Goal: Task Accomplishment & Management: Manage account settings

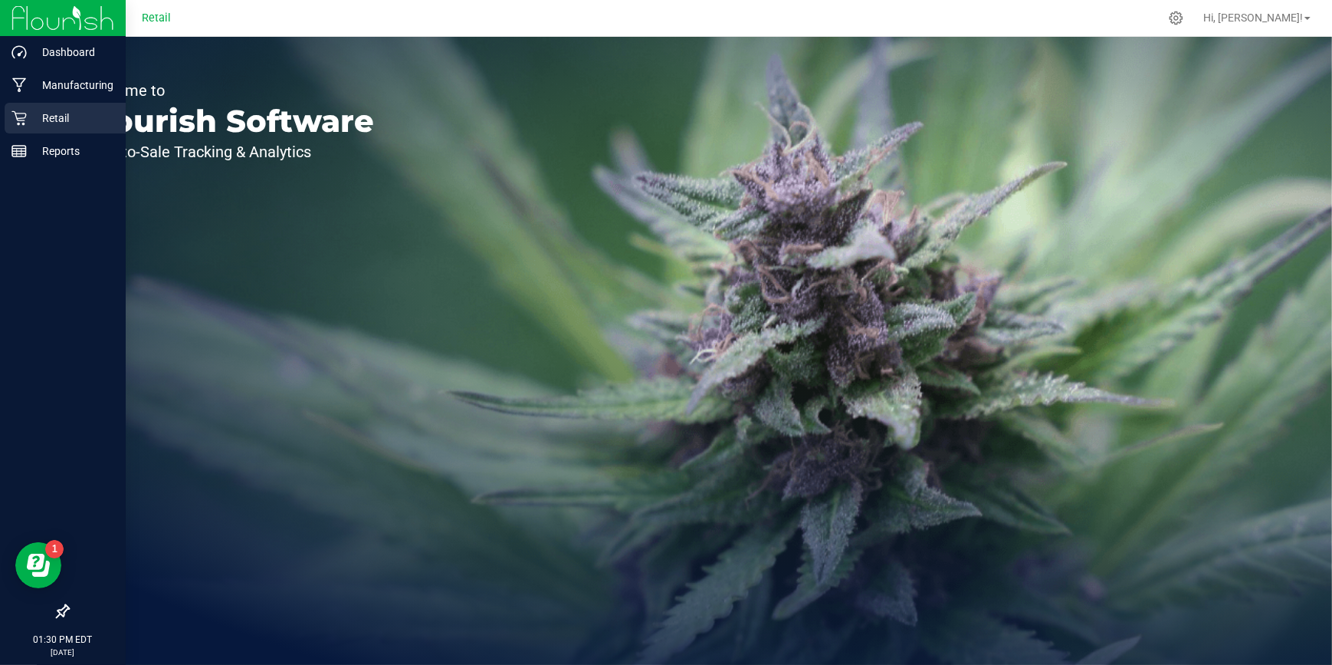
click at [15, 115] on icon at bounding box center [18, 117] width 15 height 15
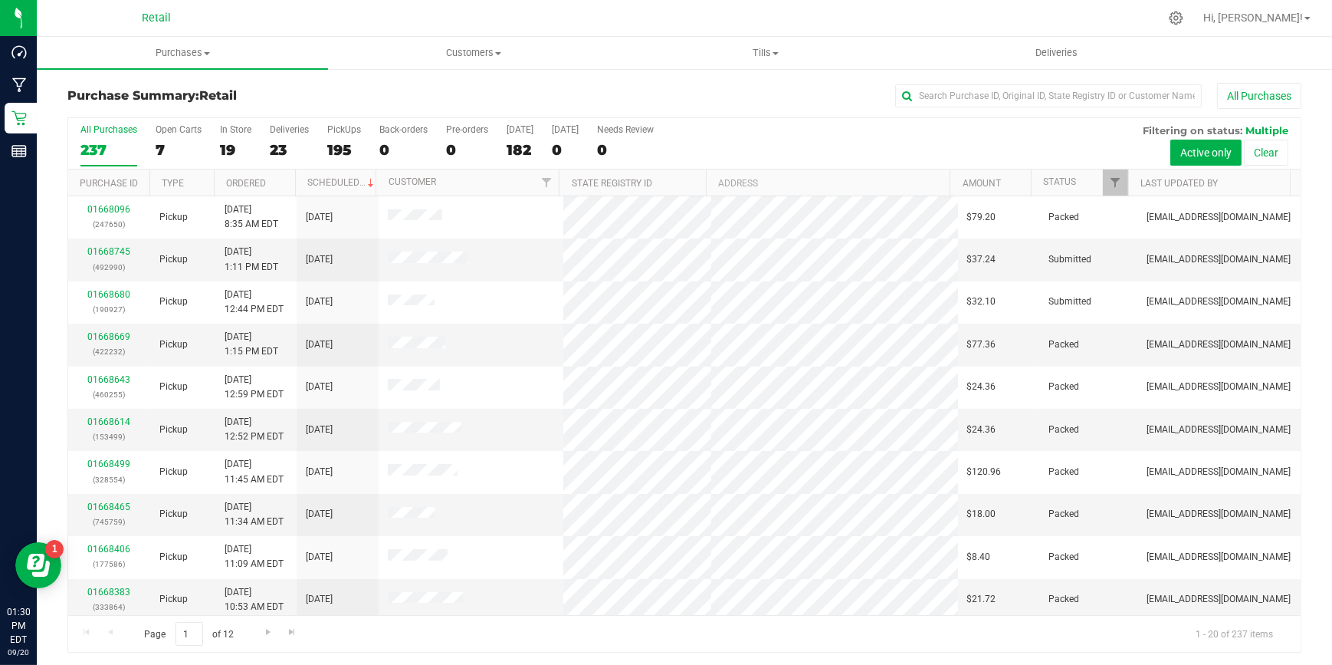
click at [932, 80] on div "Purchase Summary: Retail All Purchases All Purchases 237 Open Carts 7 In Store …" at bounding box center [685, 367] width 1296 height 600
click at [924, 99] on input "text" at bounding box center [1048, 95] width 307 height 23
click at [483, 54] on span "Customers" at bounding box center [474, 53] width 290 height 14
click at [448, 92] on li "All customers" at bounding box center [473, 93] width 291 height 18
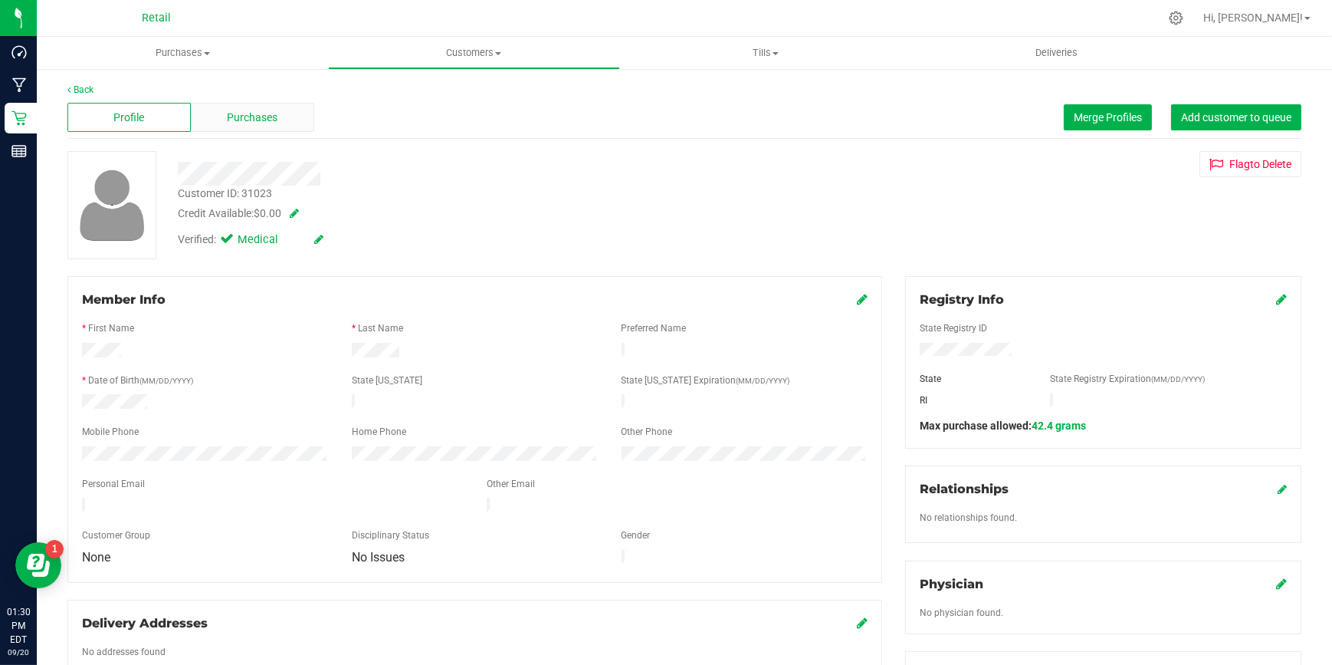
click at [258, 128] on div "Purchases" at bounding box center [252, 117] width 123 height 29
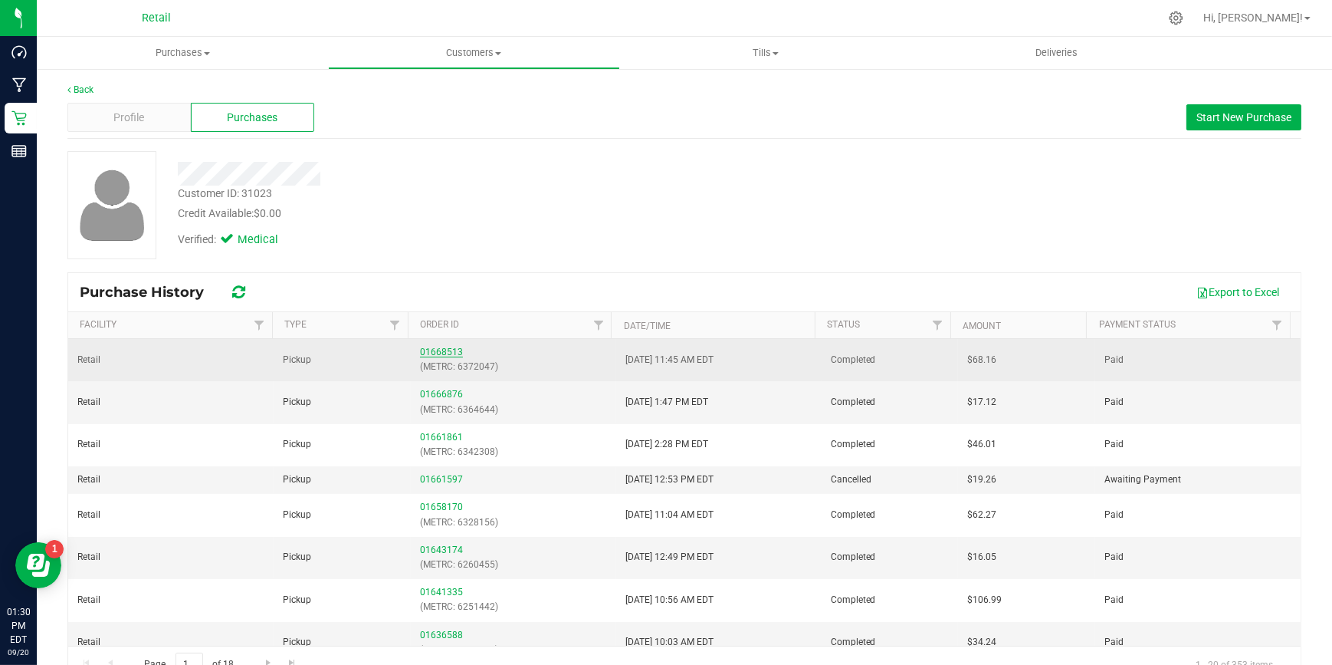
drag, startPoint x: 419, startPoint y: 352, endPoint x: 429, endPoint y: 353, distance: 9.2
click at [420, 352] on link "01668513" at bounding box center [441, 352] width 43 height 11
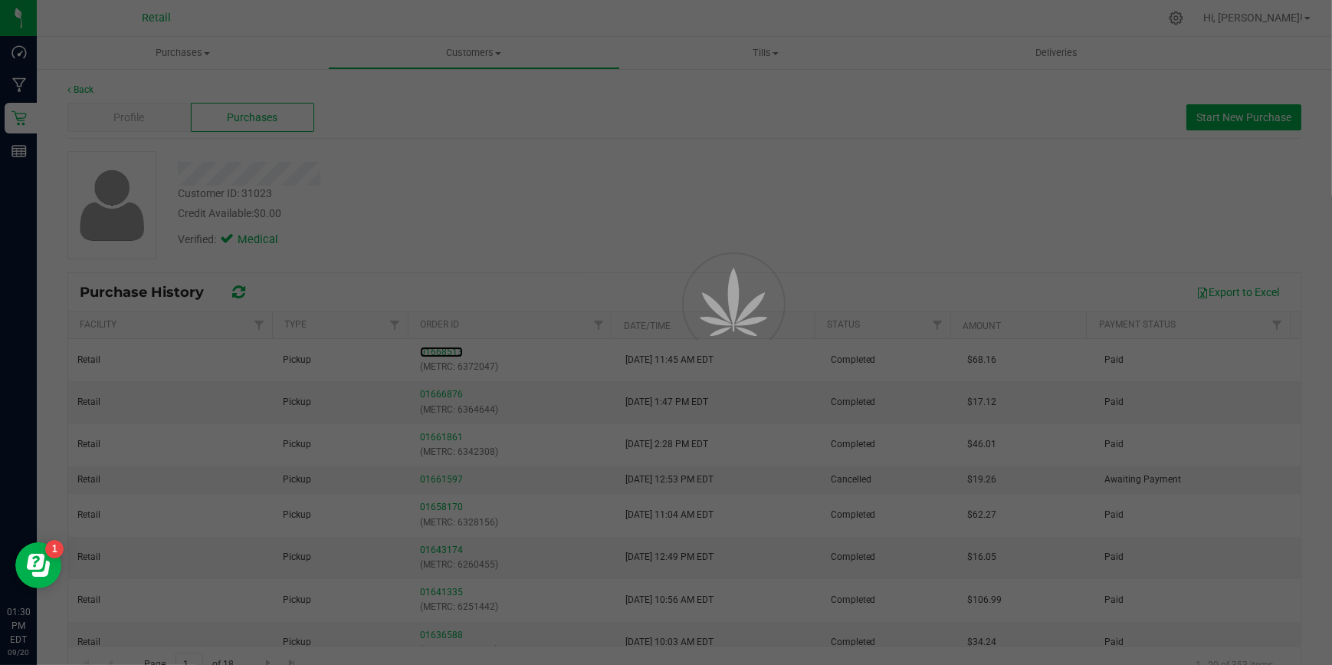
click at [429, 353] on div "Purchases Summary of purchases Fulfillment All purchases Customers All customer…" at bounding box center [685, 351] width 1296 height 628
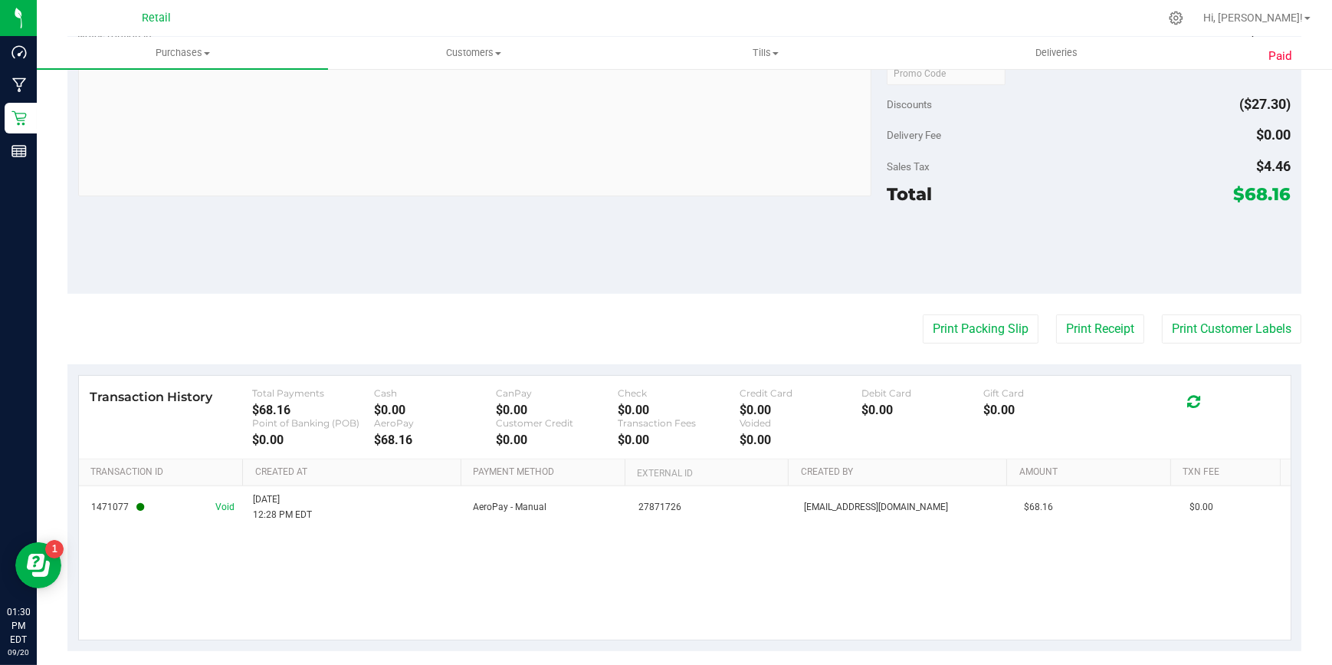
scroll to position [642, 0]
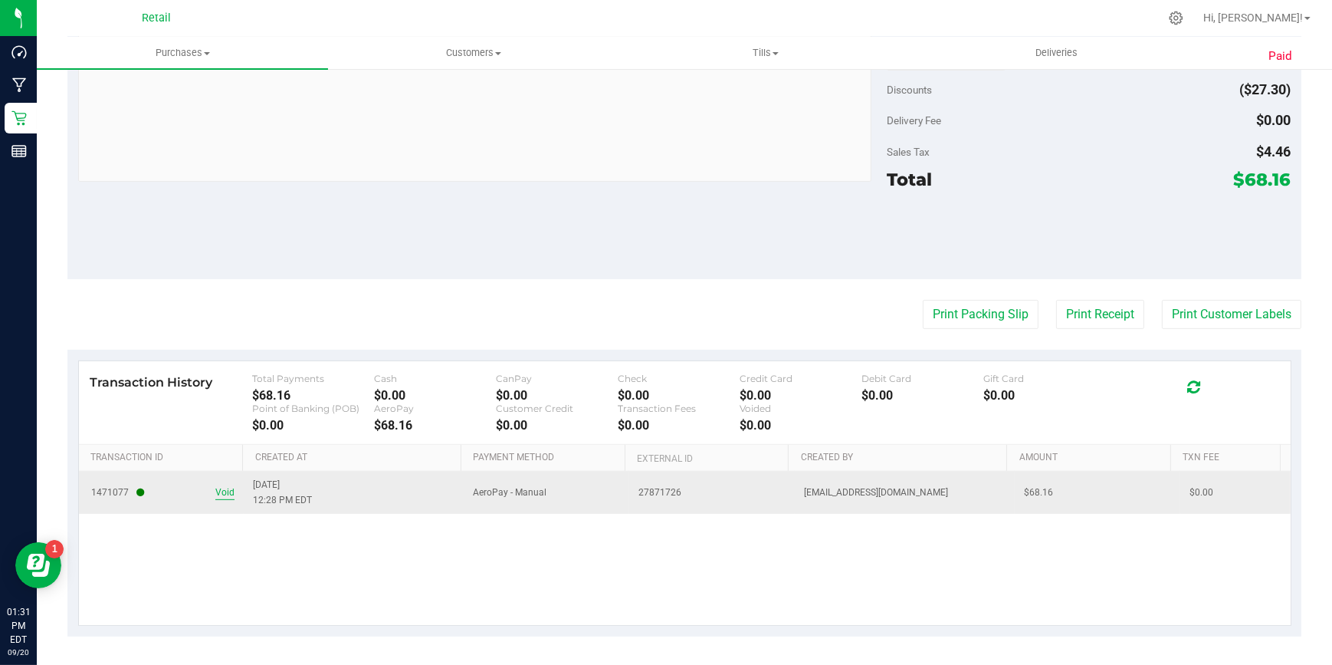
click at [229, 493] on span "Void" at bounding box center [224, 492] width 19 height 15
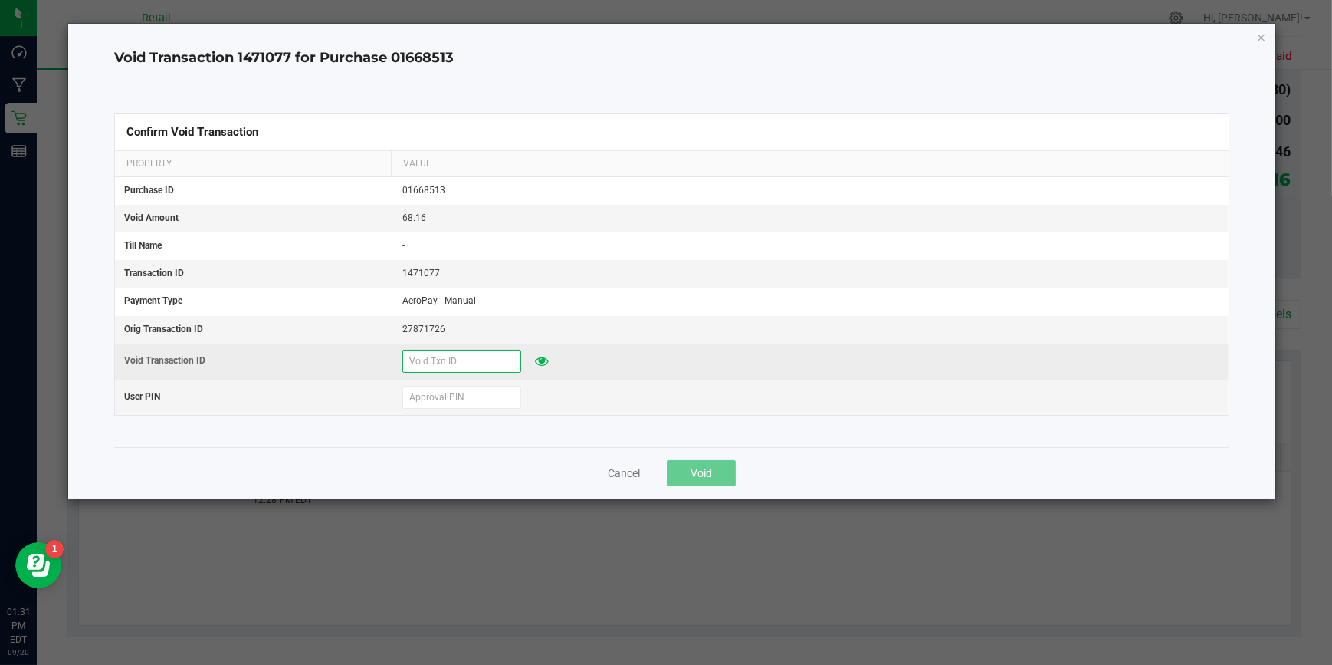
click at [445, 360] on input "text" at bounding box center [461, 361] width 119 height 23
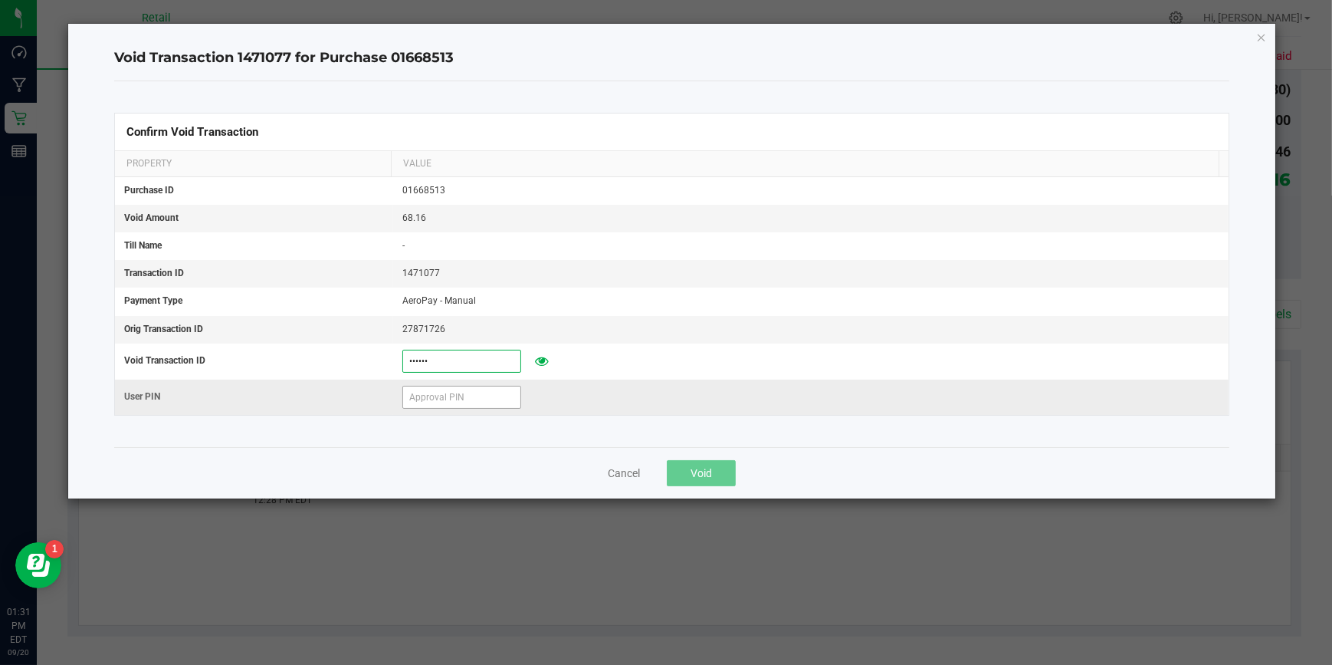
type input "[DATE]"
click at [431, 393] on input "text" at bounding box center [461, 397] width 119 height 23
type input "571204"
click at [689, 470] on button "Void" at bounding box center [701, 473] width 69 height 26
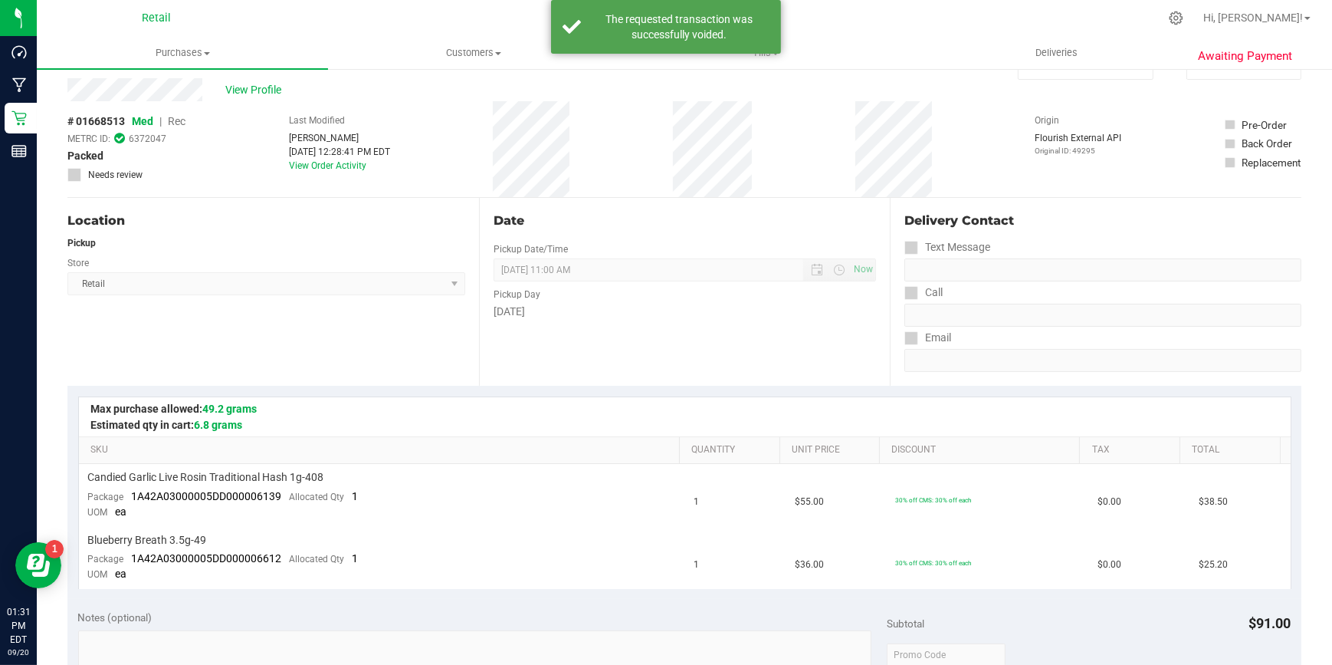
scroll to position [0, 0]
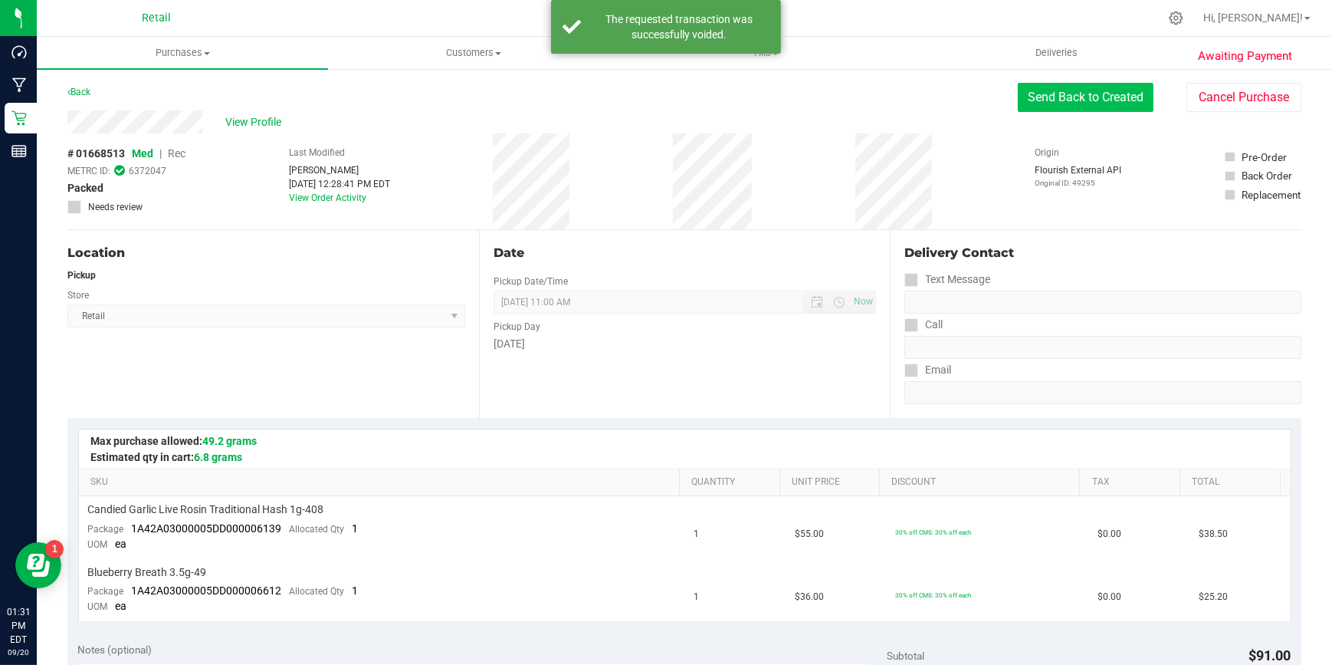
drag, startPoint x: 1053, startPoint y: 90, endPoint x: 1040, endPoint y: 94, distance: 12.9
click at [1053, 90] on button "Send Back to Created" at bounding box center [1086, 97] width 136 height 29
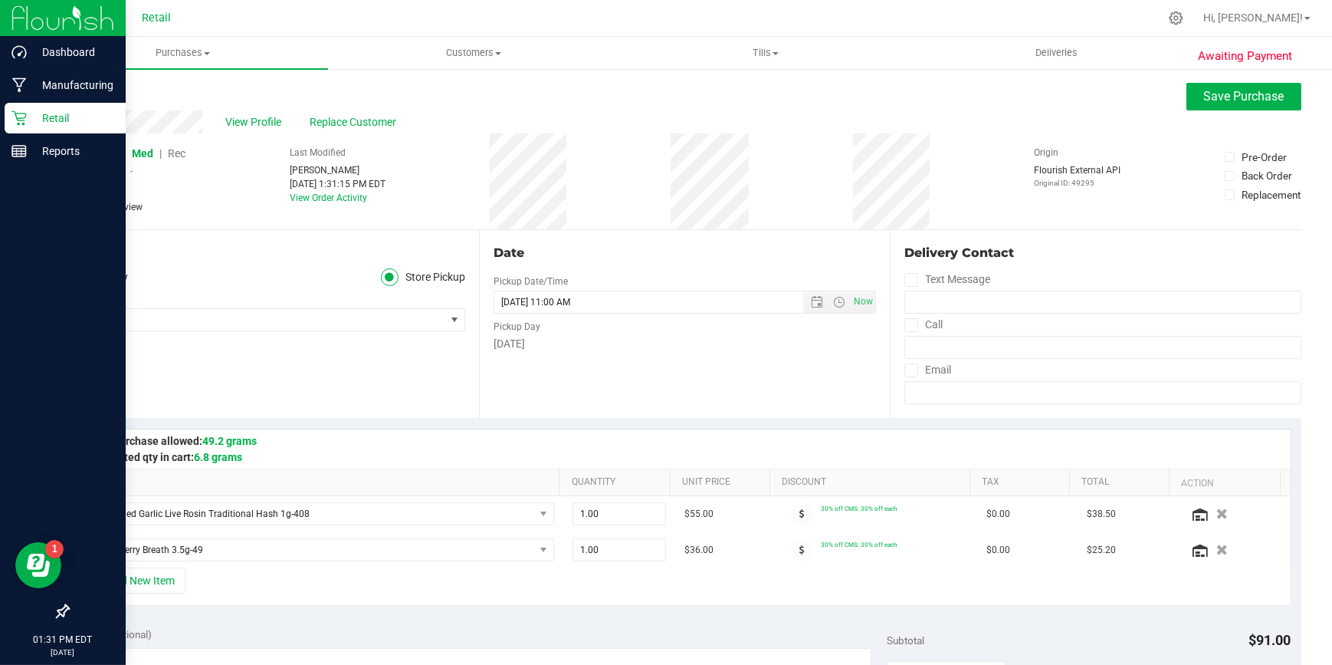
click at [20, 127] on div "Retail" at bounding box center [65, 118] width 121 height 31
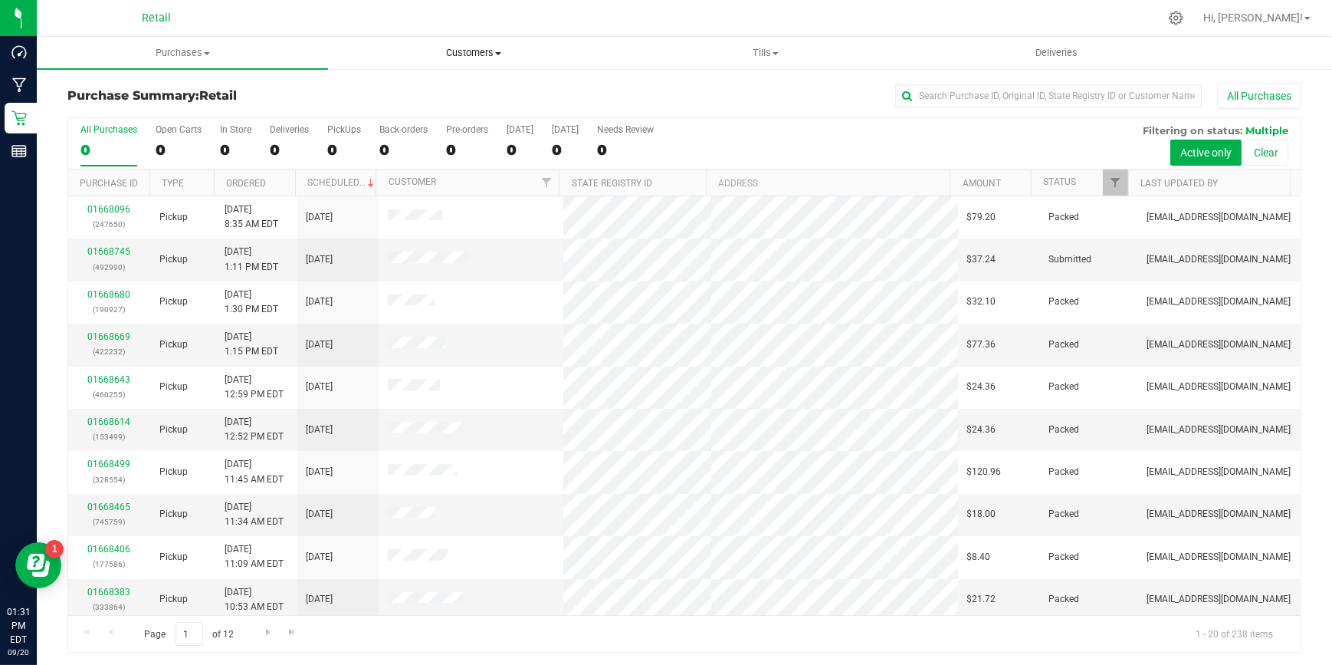
click at [448, 54] on span "Customers" at bounding box center [474, 53] width 290 height 14
click at [477, 45] on uib-tab-heading "Customers All customers Add a new customer All physicians" at bounding box center [474, 53] width 290 height 31
click at [432, 90] on span "All customers" at bounding box center [383, 92] width 110 height 13
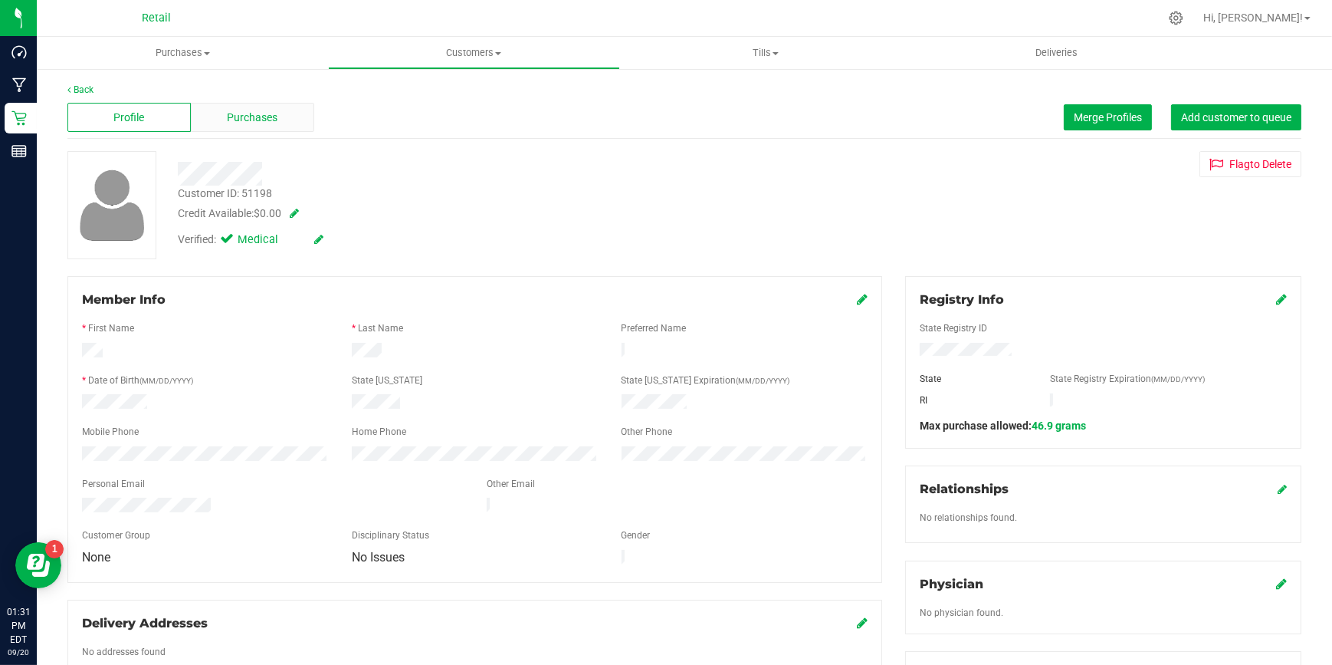
click at [261, 119] on span "Purchases" at bounding box center [253, 118] width 51 height 16
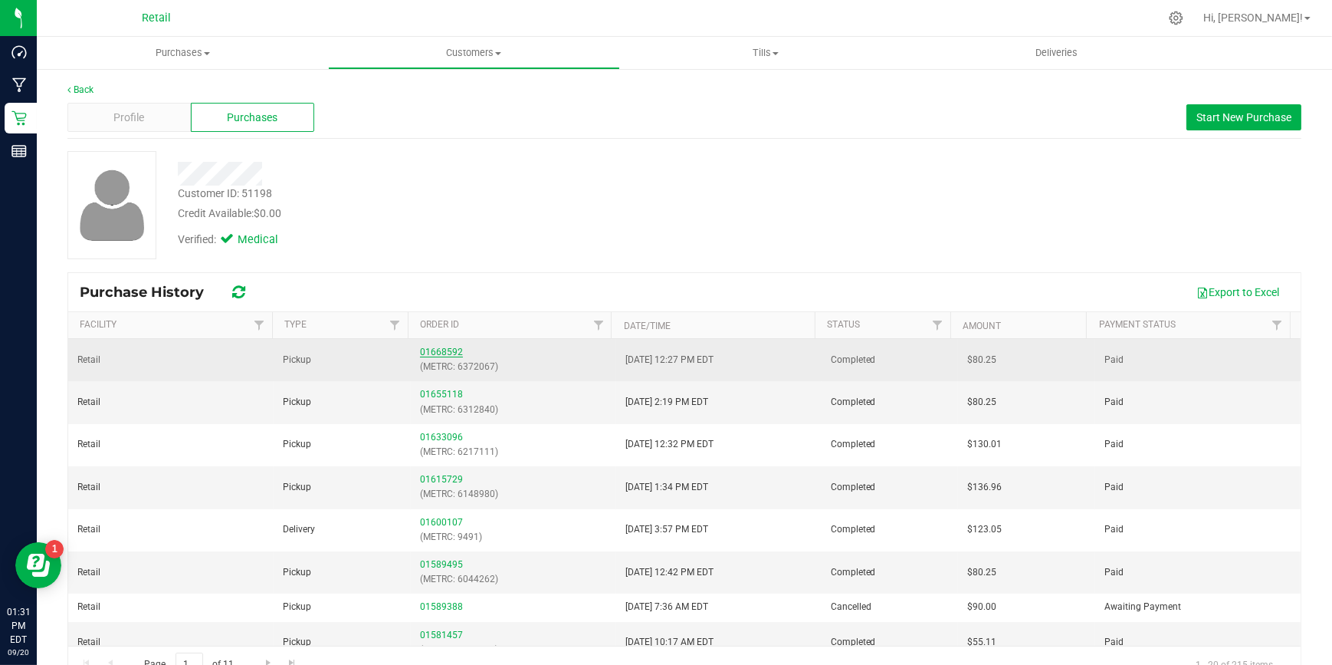
click at [436, 347] on link "01668592" at bounding box center [441, 352] width 43 height 11
click at [445, 349] on div "Purchases Summary of purchases Fulfillment All purchases Customers All customer…" at bounding box center [685, 351] width 1296 height 628
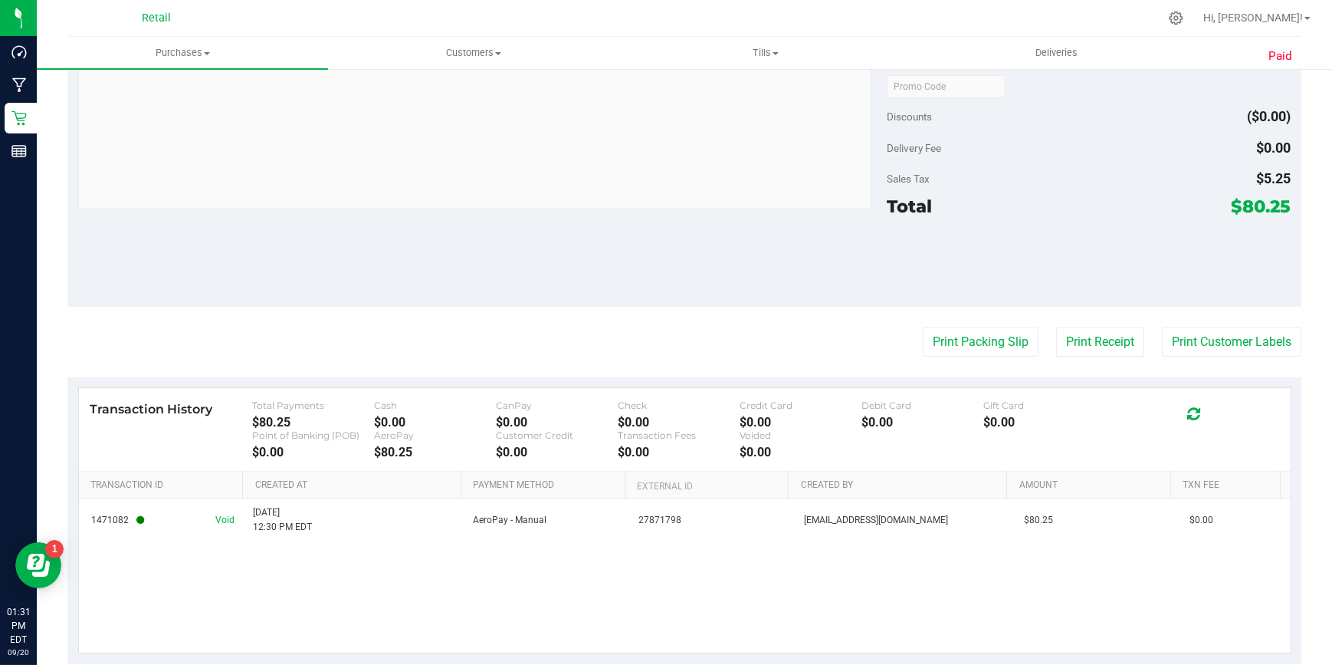
scroll to position [595, 0]
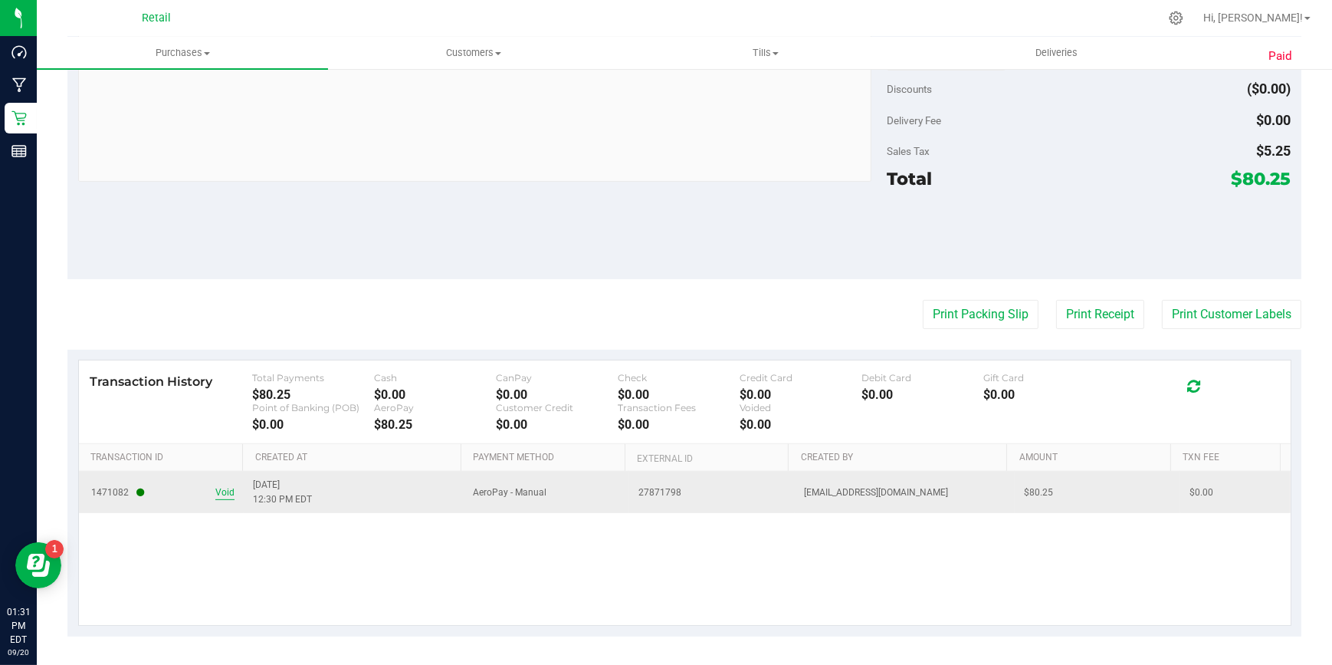
click at [228, 491] on span "Void" at bounding box center [224, 492] width 19 height 15
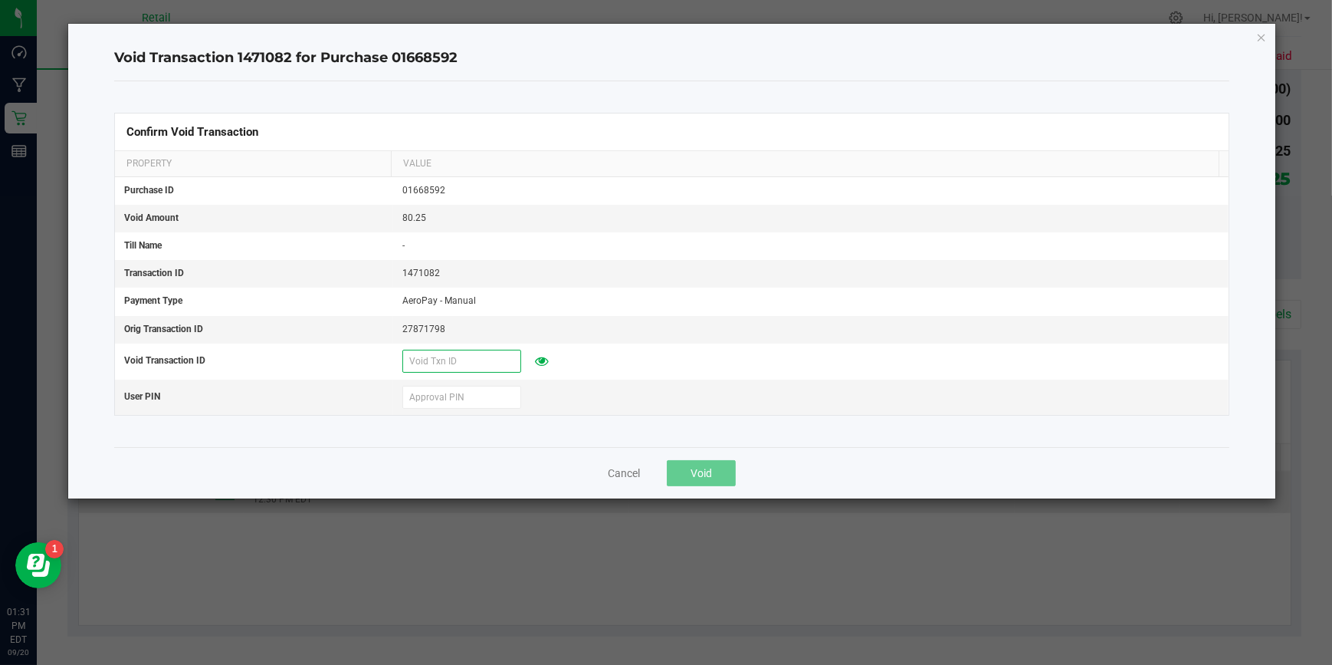
click at [481, 360] on input "text" at bounding box center [461, 361] width 119 height 23
type input "[DATE]"
click at [449, 386] on input "text" at bounding box center [461, 397] width 119 height 23
type input "571204"
click at [711, 482] on button "Void" at bounding box center [701, 473] width 69 height 26
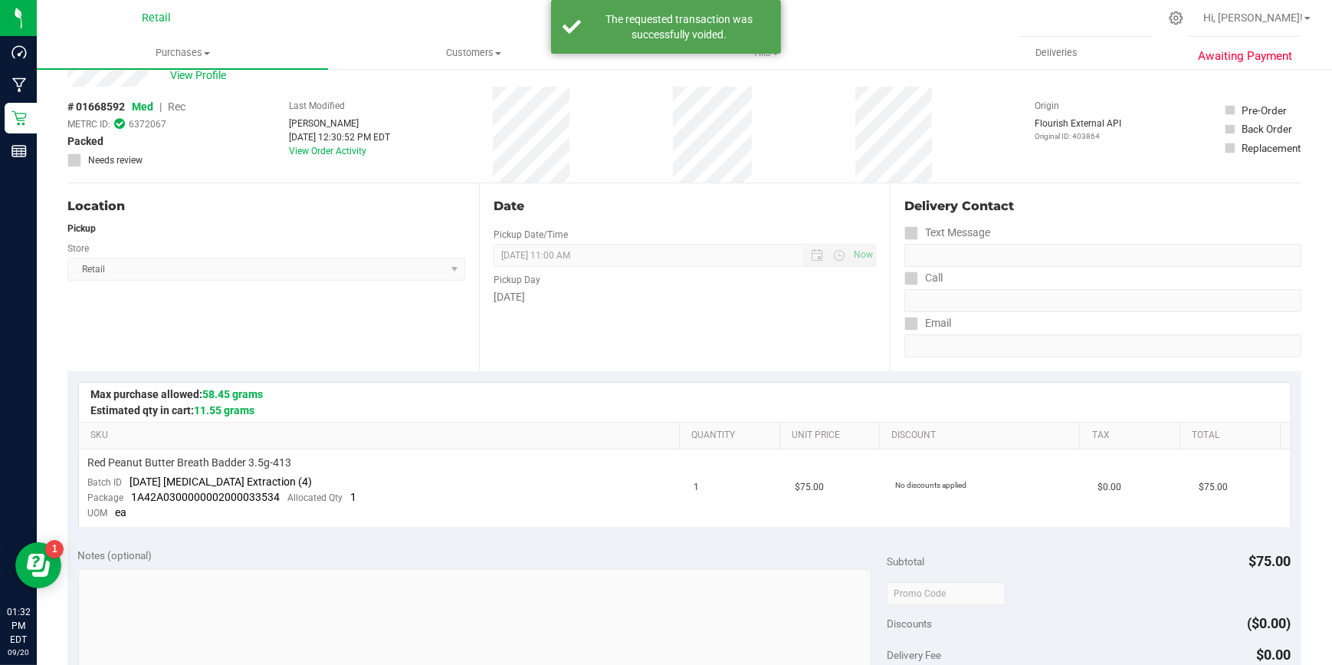
scroll to position [0, 0]
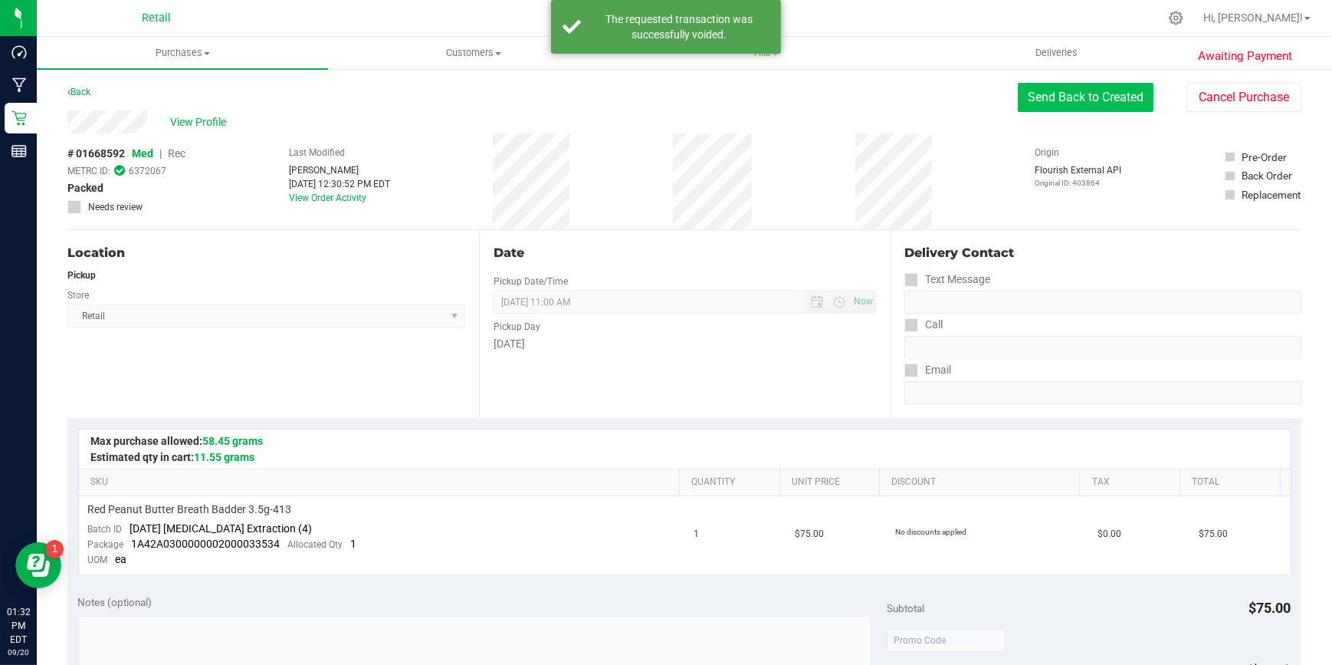
click at [1127, 107] on button "Send Back to Created" at bounding box center [1086, 97] width 136 height 29
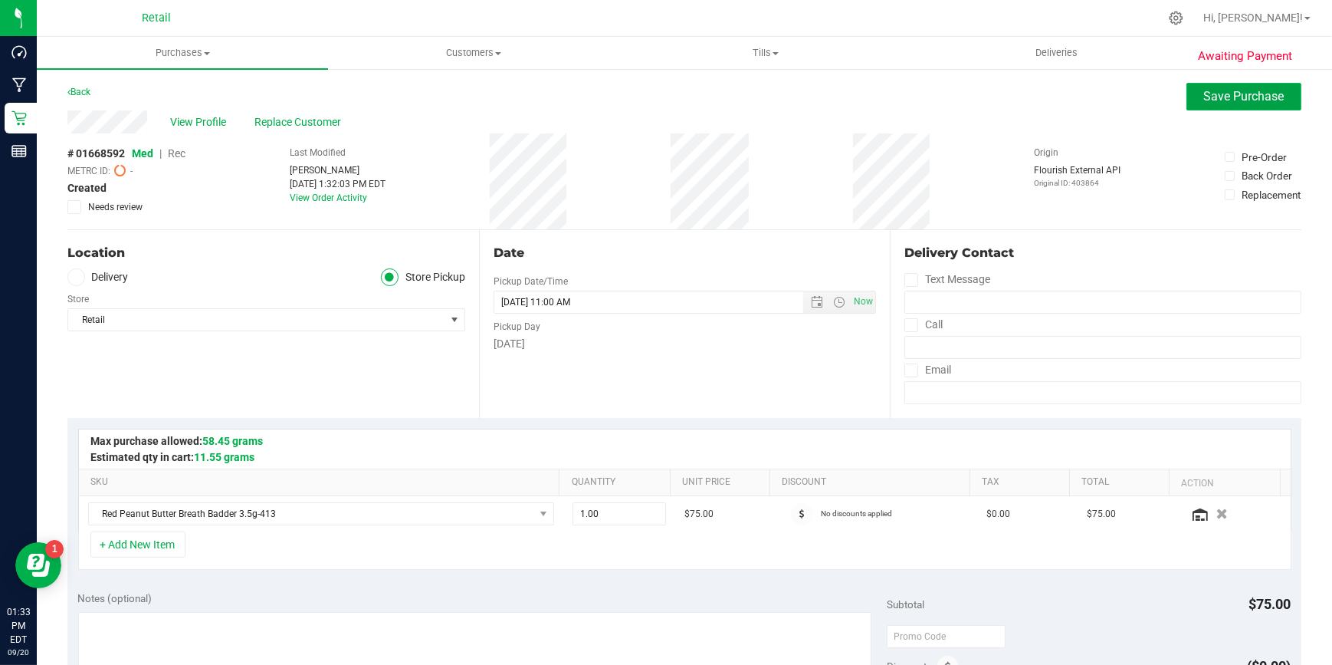
click at [1282, 100] on button "Save Purchase" at bounding box center [1244, 97] width 115 height 28
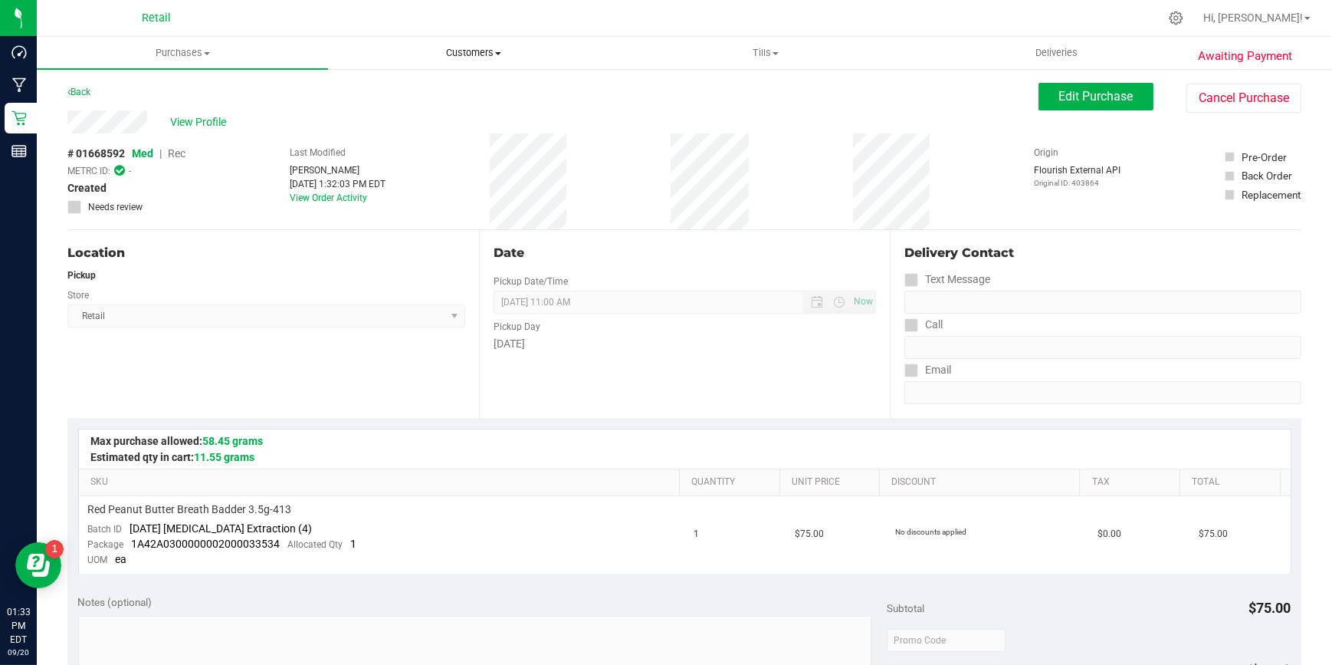
click at [468, 51] on span "Customers" at bounding box center [474, 53] width 290 height 14
click at [469, 53] on span "Customers" at bounding box center [473, 53] width 291 height 14
click at [481, 56] on span "Customers" at bounding box center [473, 53] width 291 height 14
click at [454, 97] on li "All customers" at bounding box center [473, 93] width 291 height 18
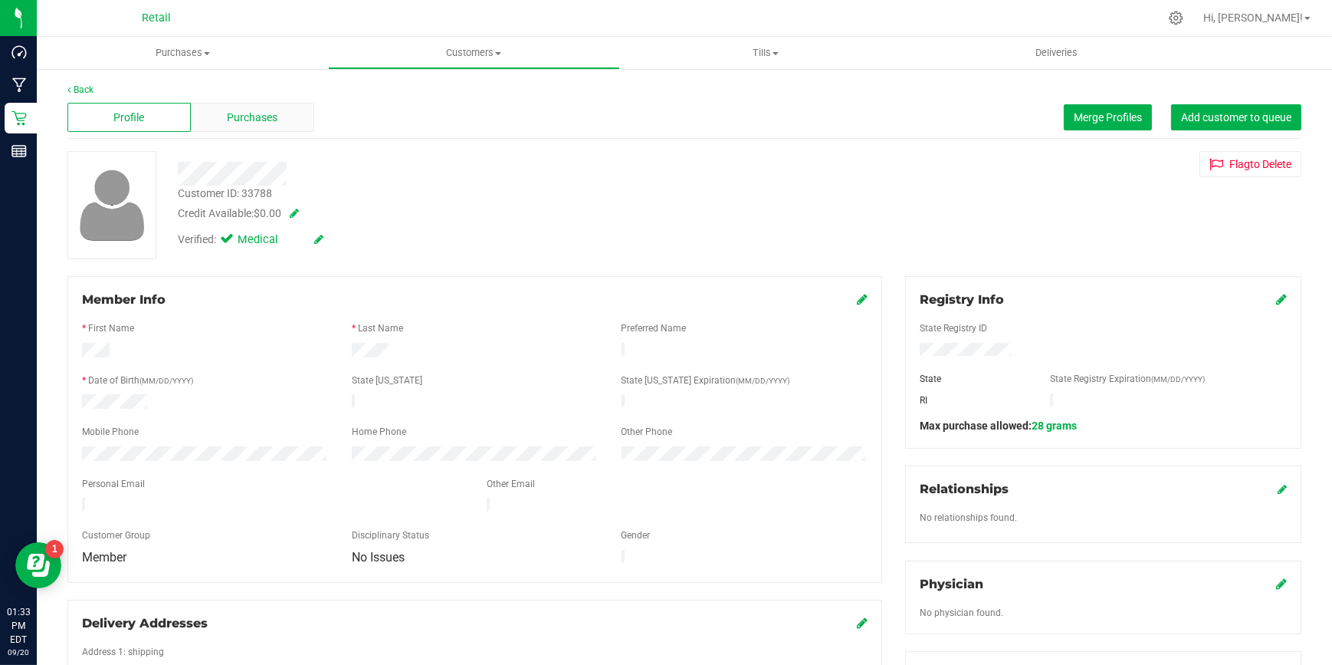
click at [260, 107] on div "Purchases" at bounding box center [252, 117] width 123 height 29
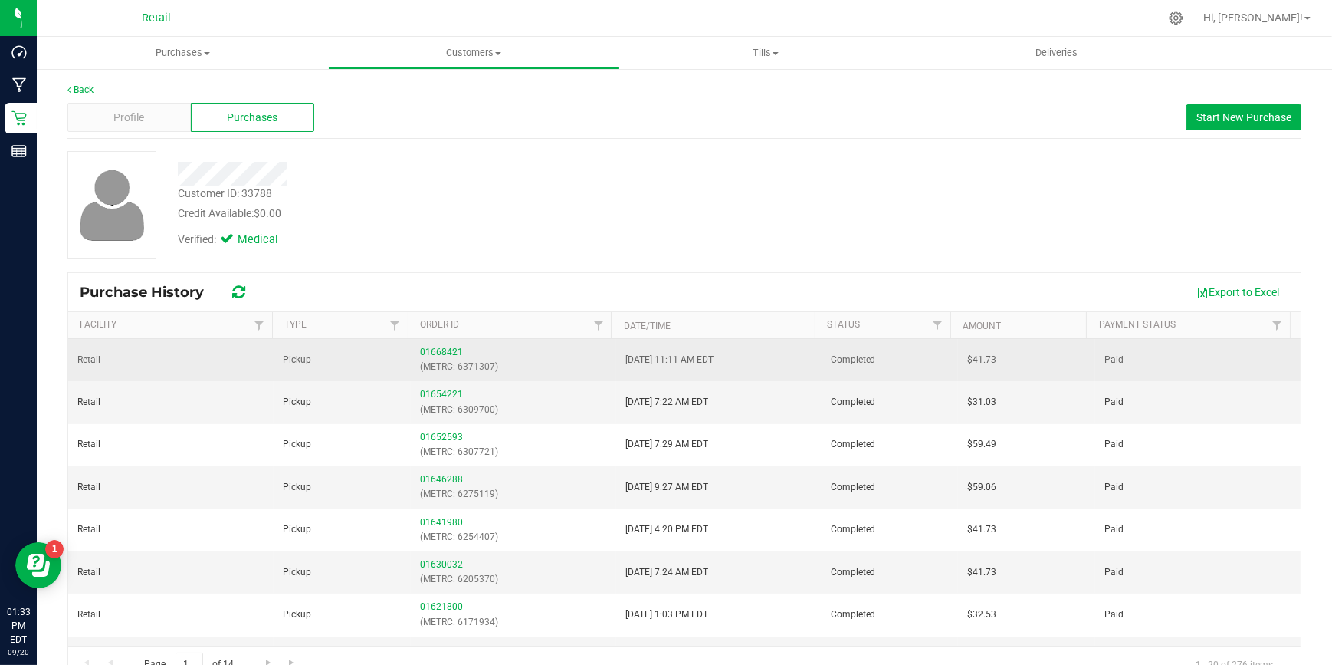
click at [436, 347] on link "01668421" at bounding box center [441, 352] width 43 height 11
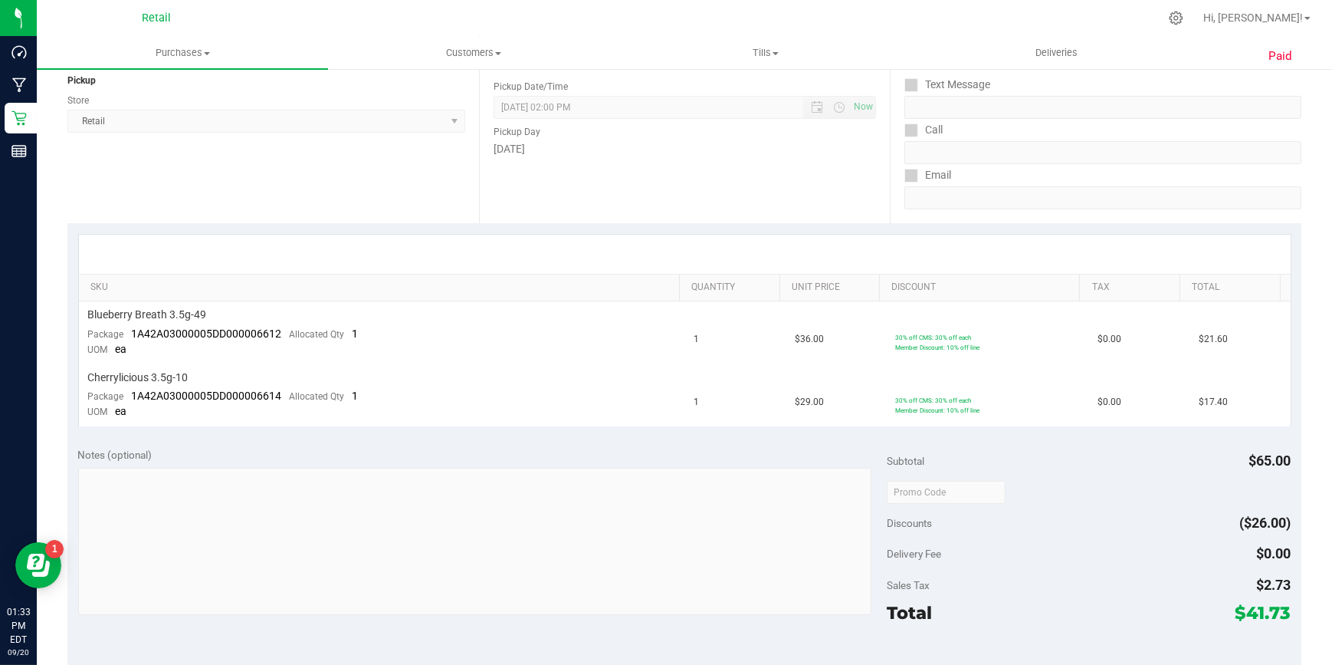
scroll to position [642, 0]
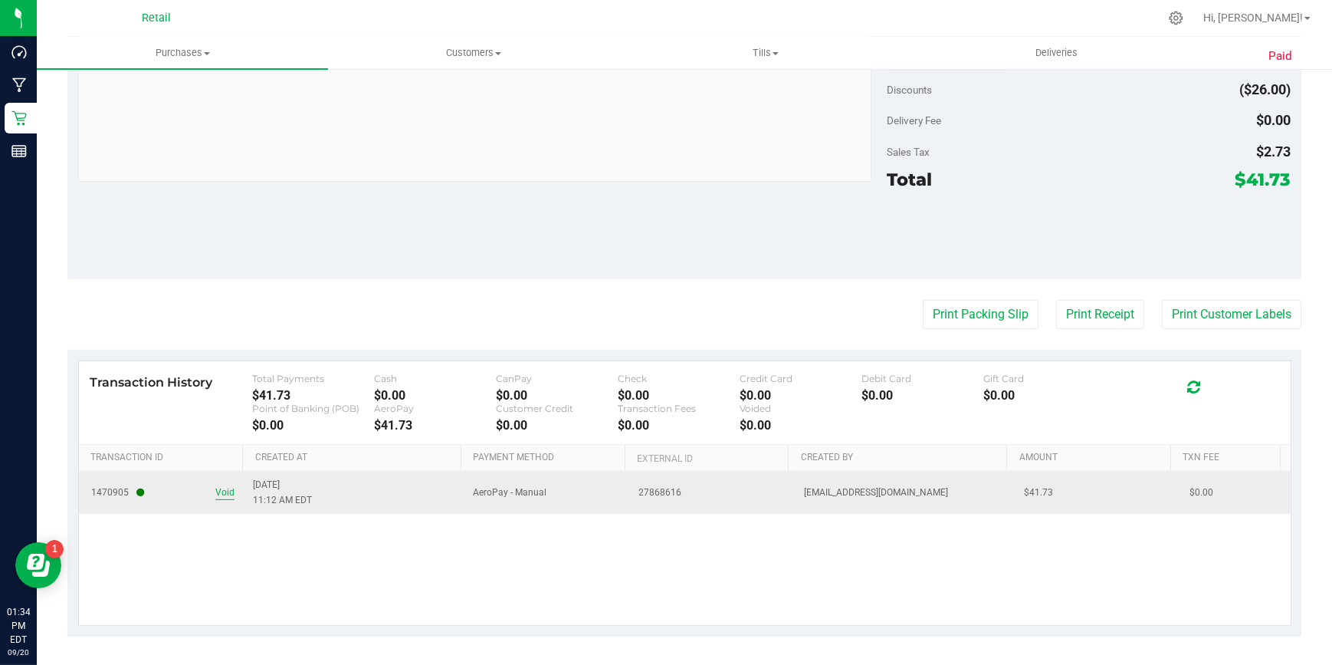
click at [222, 490] on span "Void" at bounding box center [224, 492] width 19 height 15
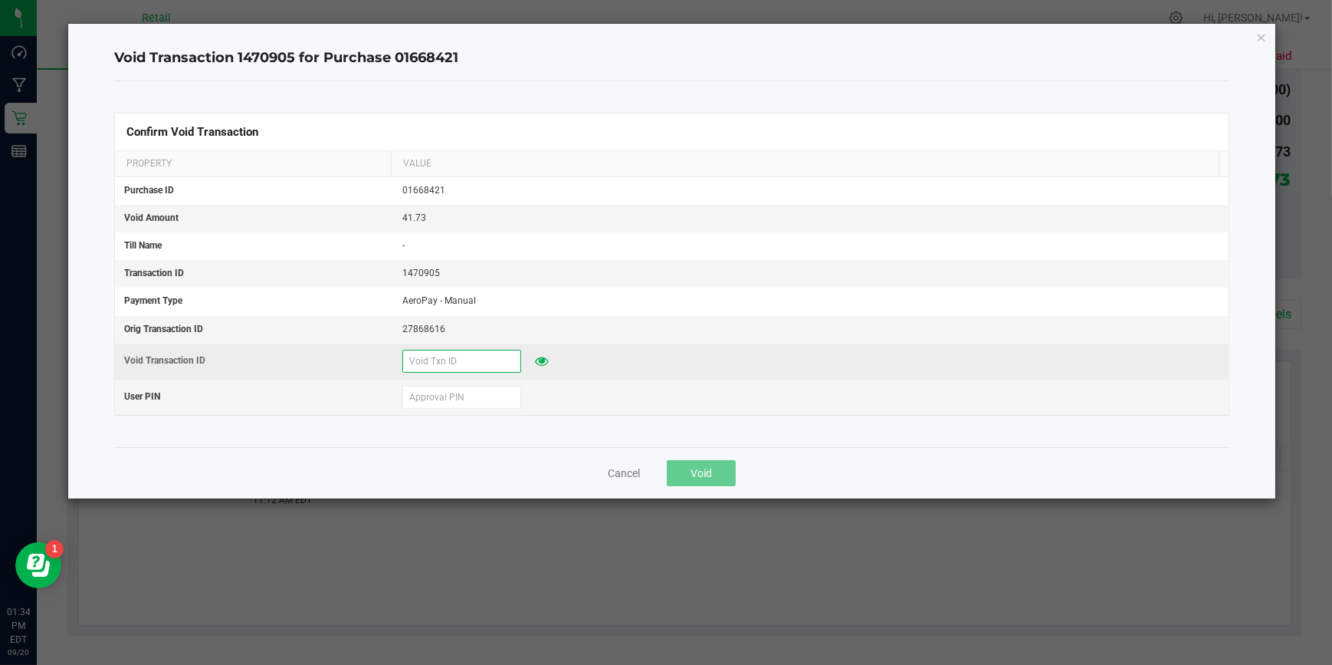
click at [430, 363] on input "text" at bounding box center [461, 361] width 119 height 23
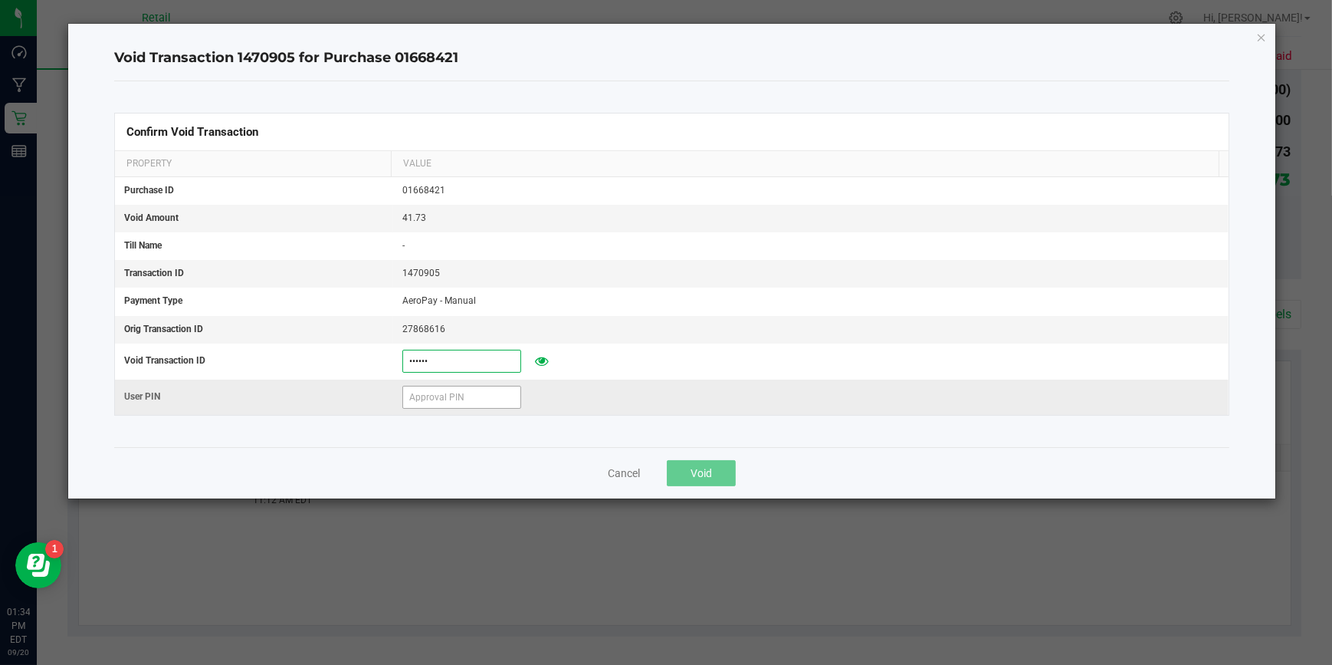
type input "[DATE]"
click at [486, 399] on input "text" at bounding box center [461, 397] width 119 height 23
type input "571204"
click at [688, 473] on button "Void" at bounding box center [701, 473] width 69 height 26
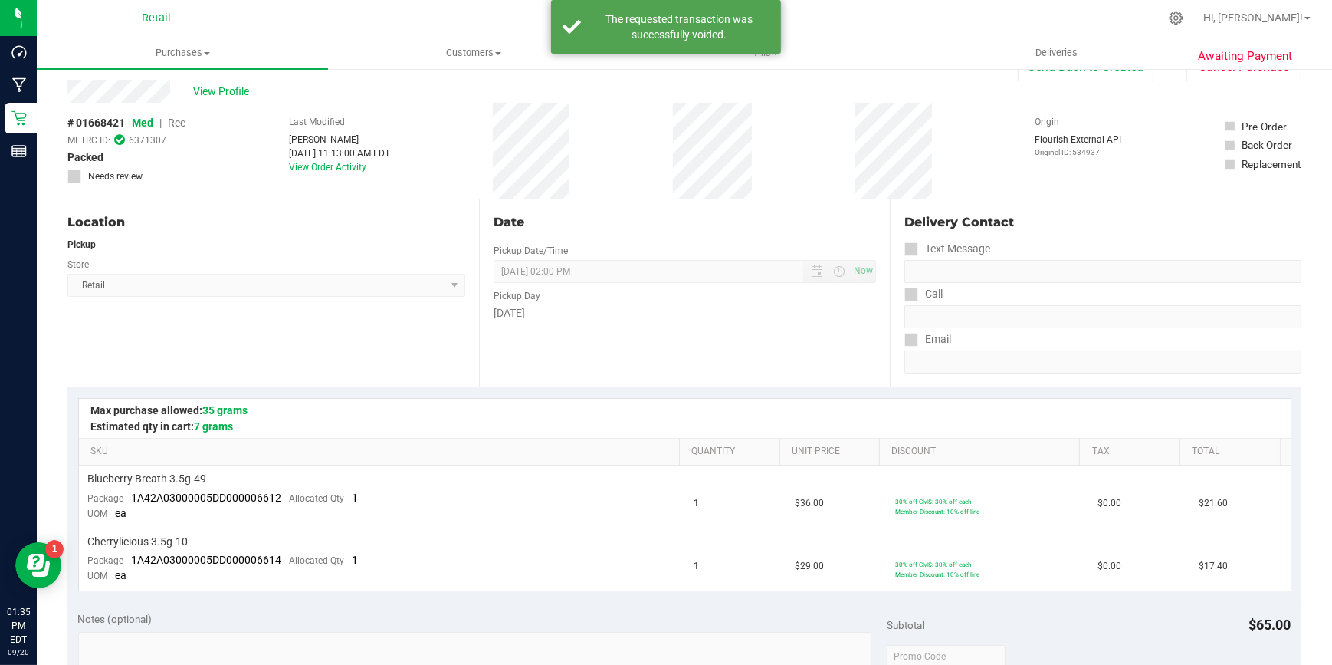
scroll to position [0, 0]
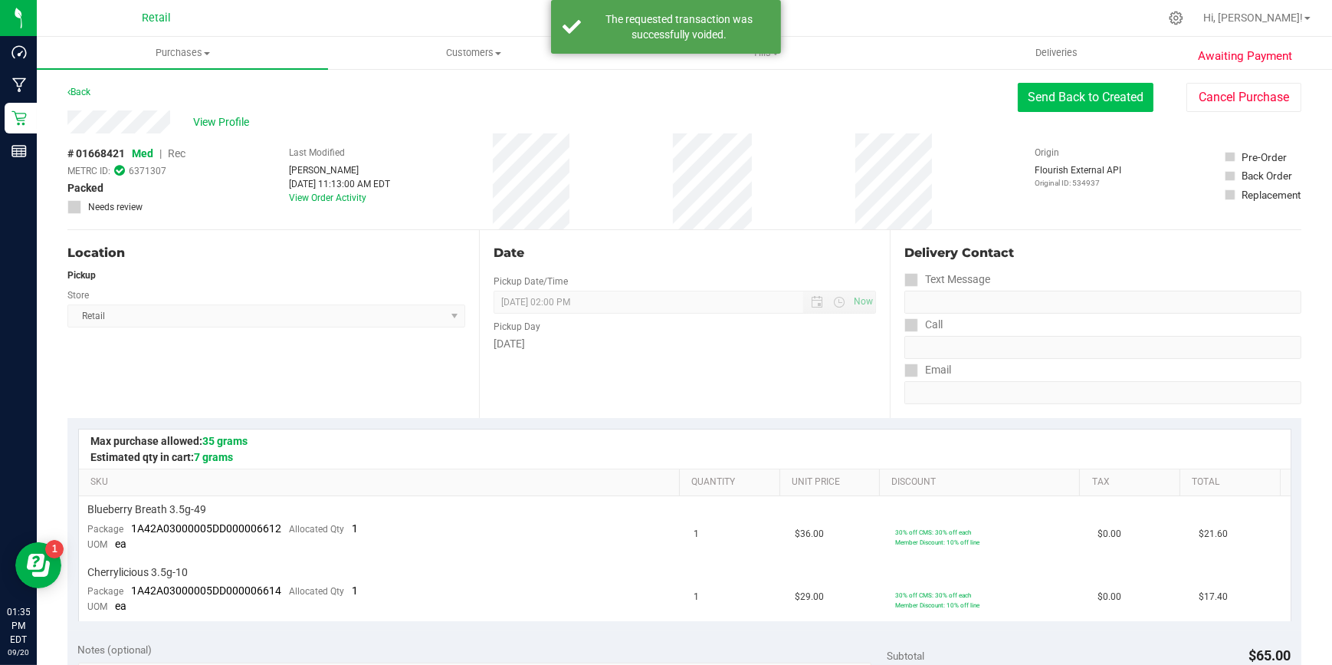
click at [1086, 94] on button "Send Back to Created" at bounding box center [1086, 97] width 136 height 29
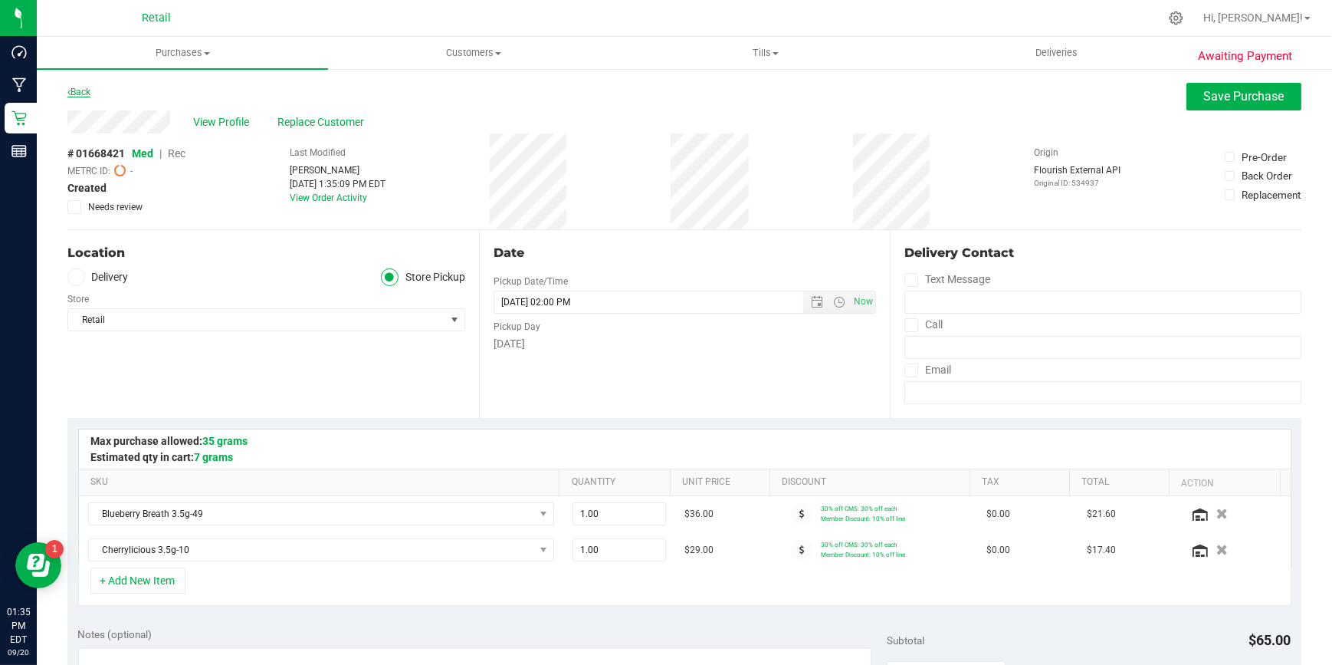
click at [79, 90] on link "Back" at bounding box center [78, 92] width 23 height 11
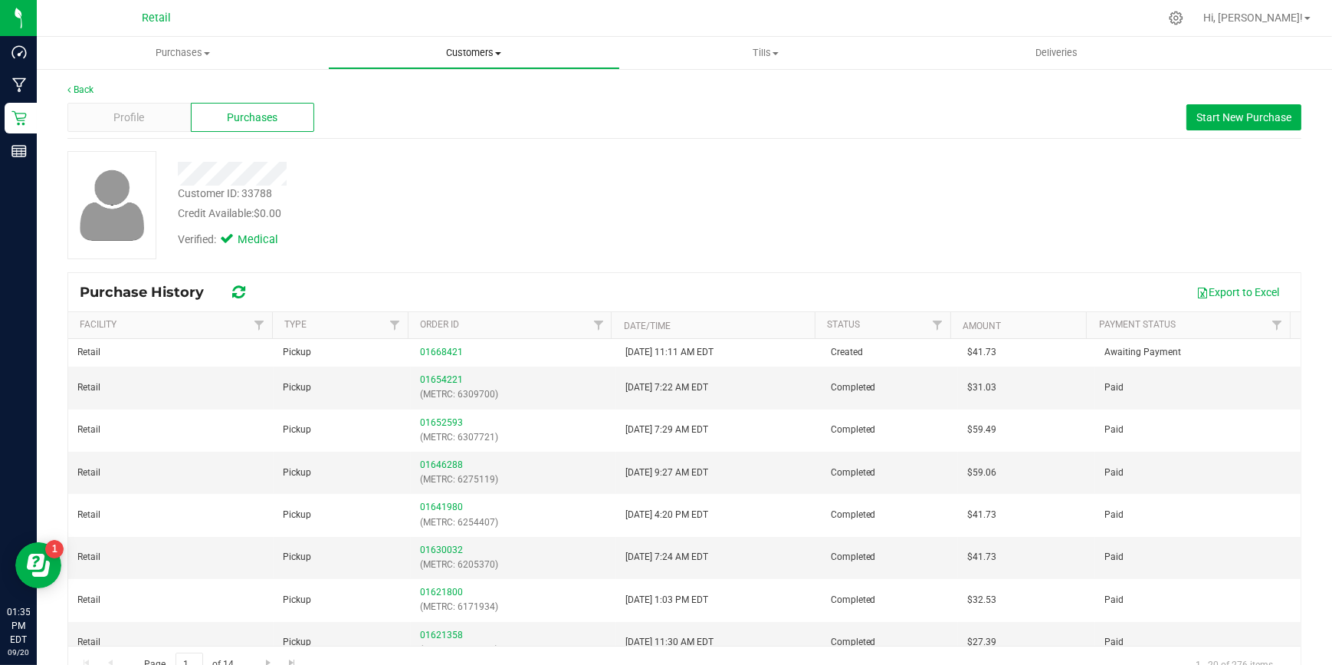
click at [459, 57] on span "Customers" at bounding box center [474, 53] width 290 height 14
click at [416, 94] on span "All customers" at bounding box center [383, 92] width 110 height 13
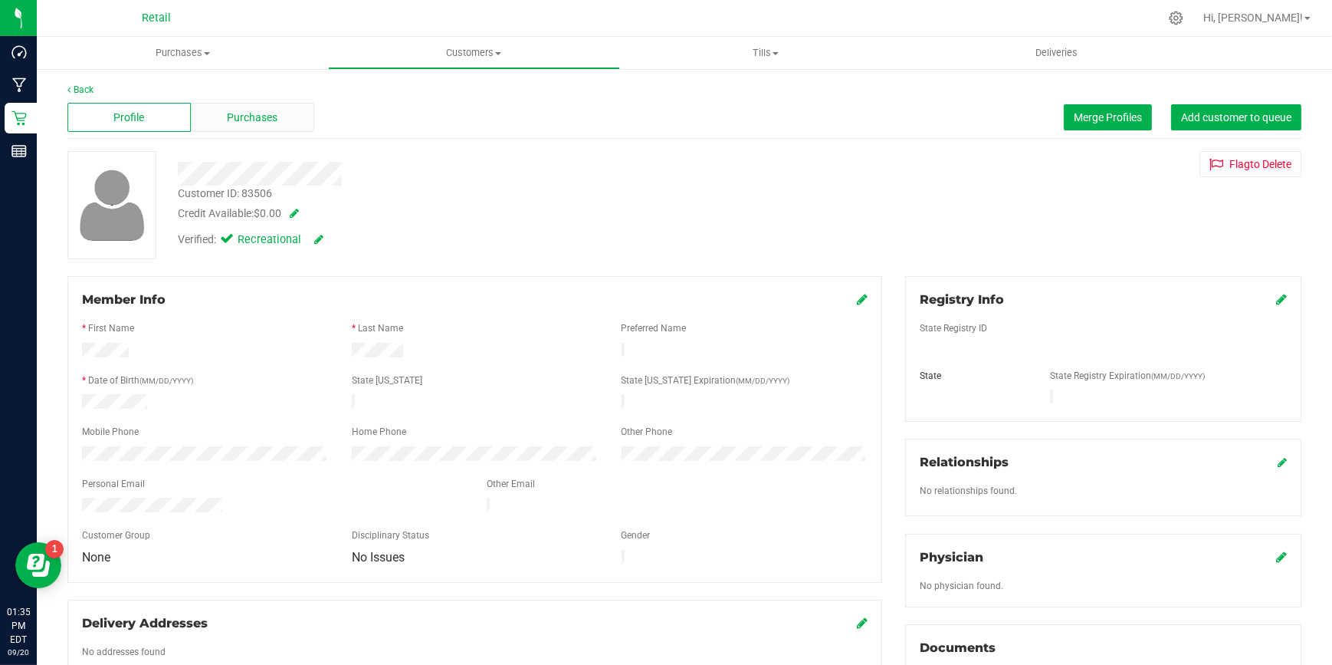
click at [268, 116] on span "Purchases" at bounding box center [253, 118] width 51 height 16
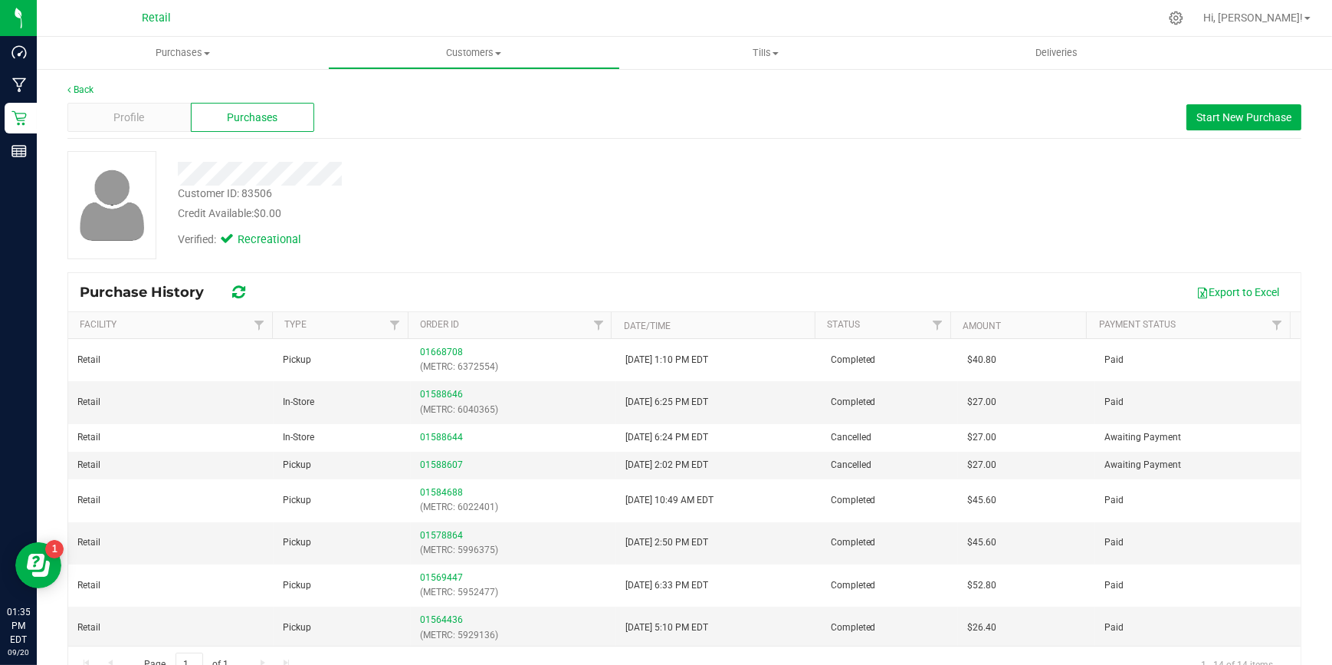
click at [268, 116] on span "Purchases" at bounding box center [253, 118] width 51 height 16
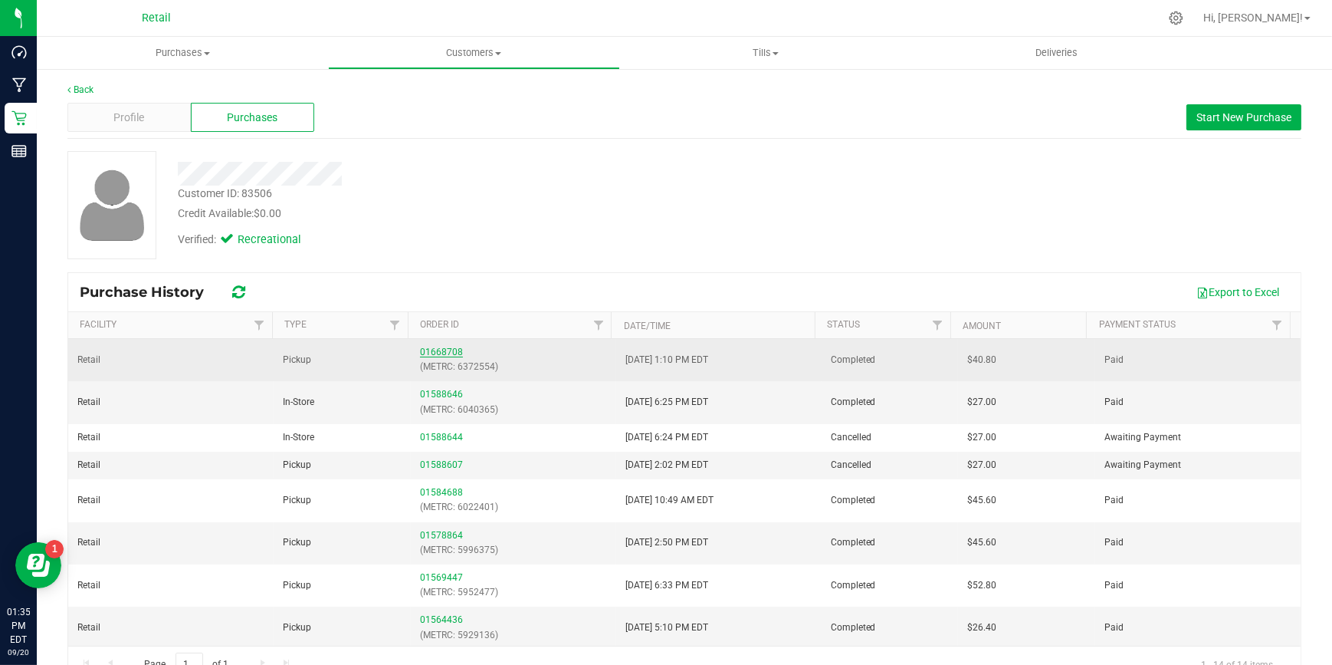
click at [426, 356] on link "01668708" at bounding box center [441, 352] width 43 height 11
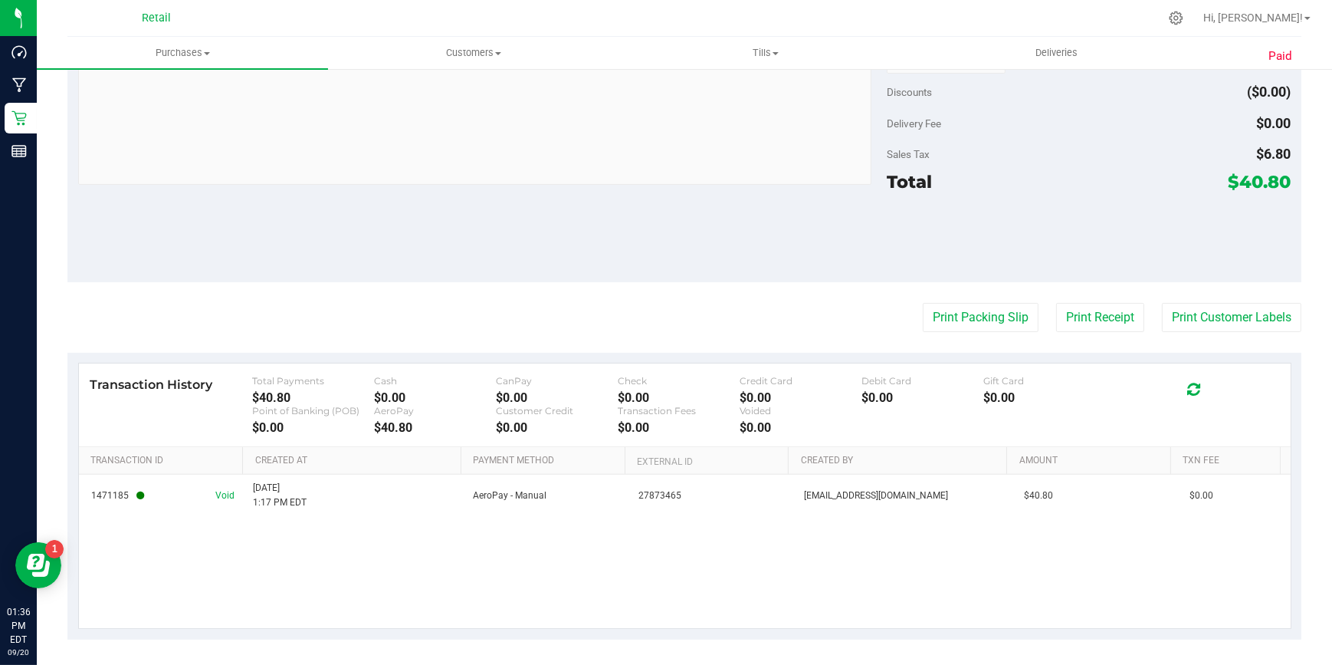
scroll to position [595, 0]
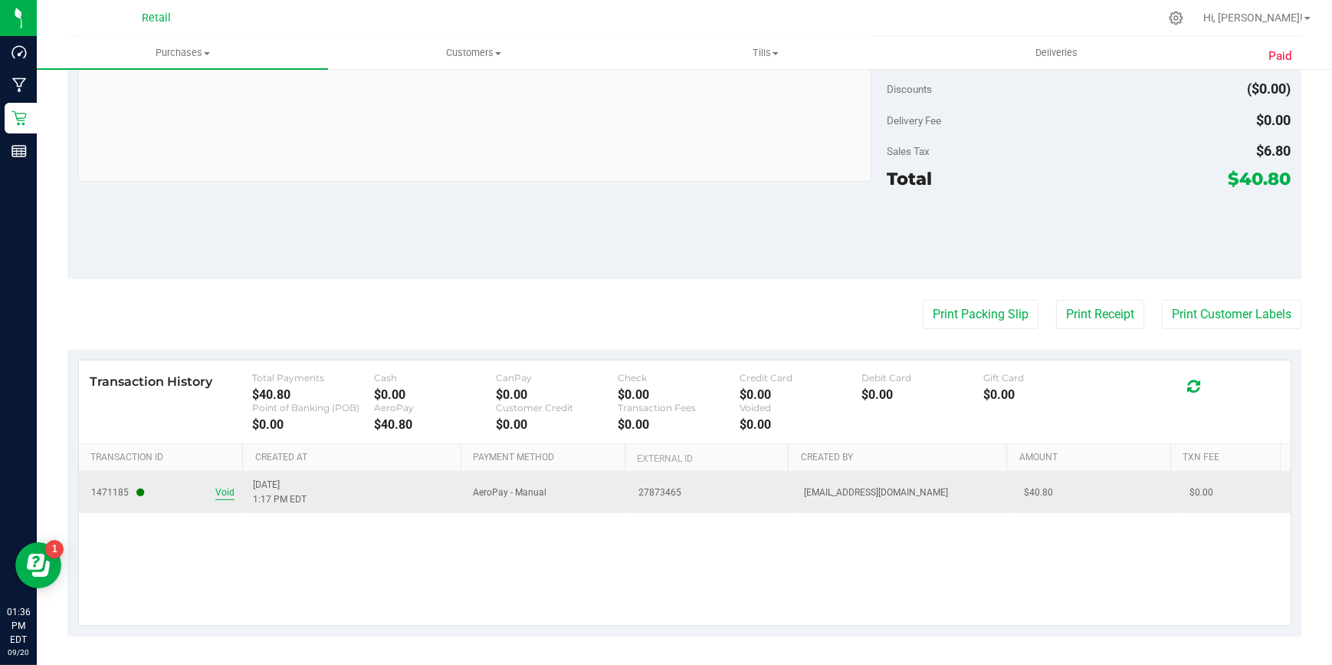
click at [219, 488] on span "Void" at bounding box center [224, 492] width 19 height 15
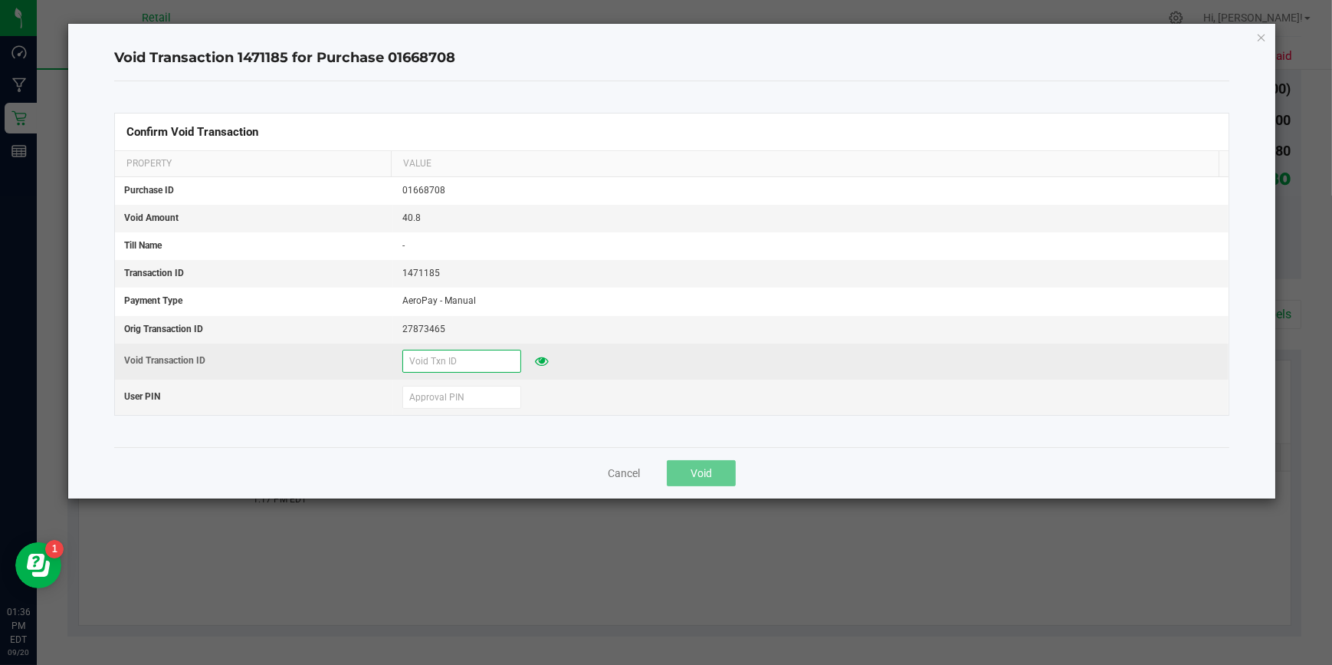
click at [432, 354] on input "text" at bounding box center [461, 361] width 119 height 23
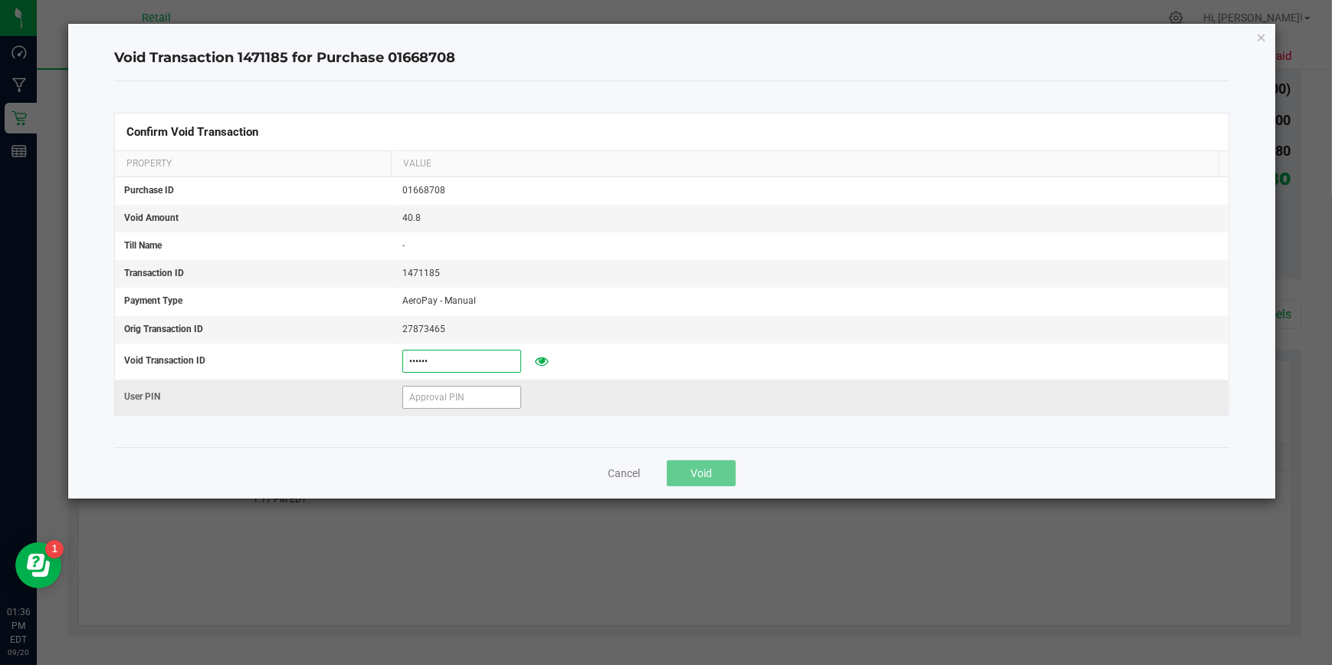
type input "[DATE]"
click at [425, 399] on input "text" at bounding box center [461, 397] width 119 height 23
type input "571204"
click at [723, 477] on button "Void" at bounding box center [701, 473] width 69 height 26
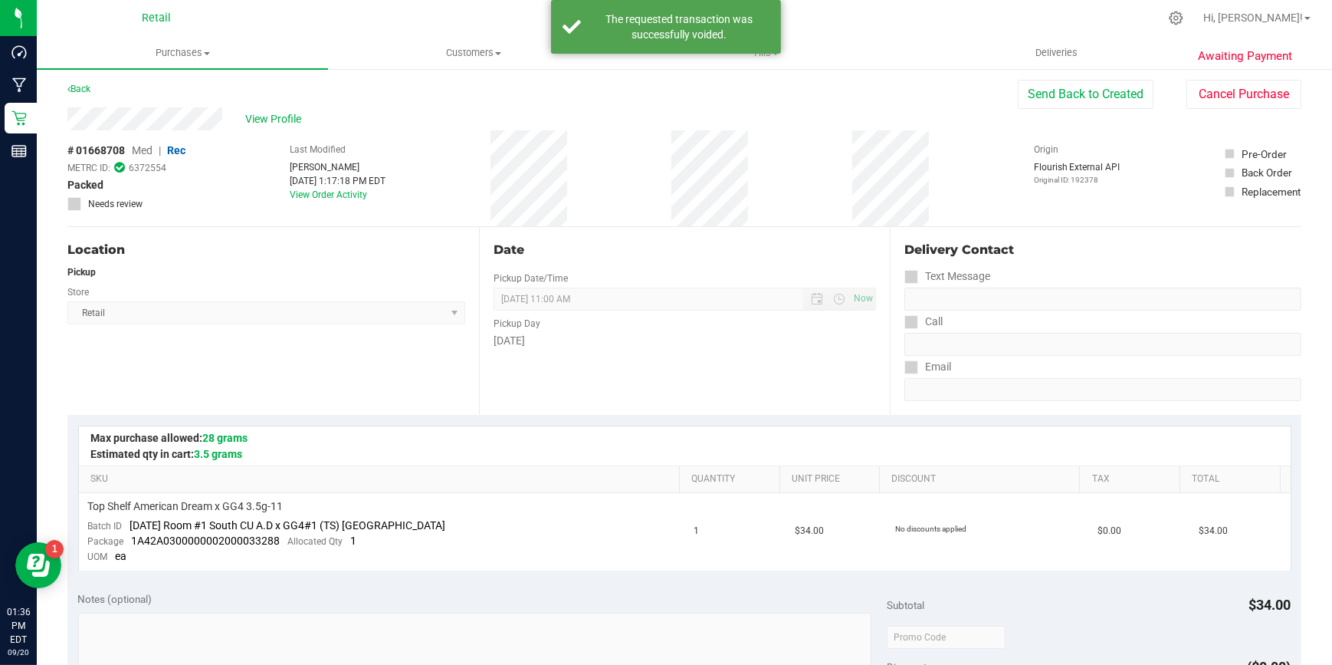
scroll to position [0, 0]
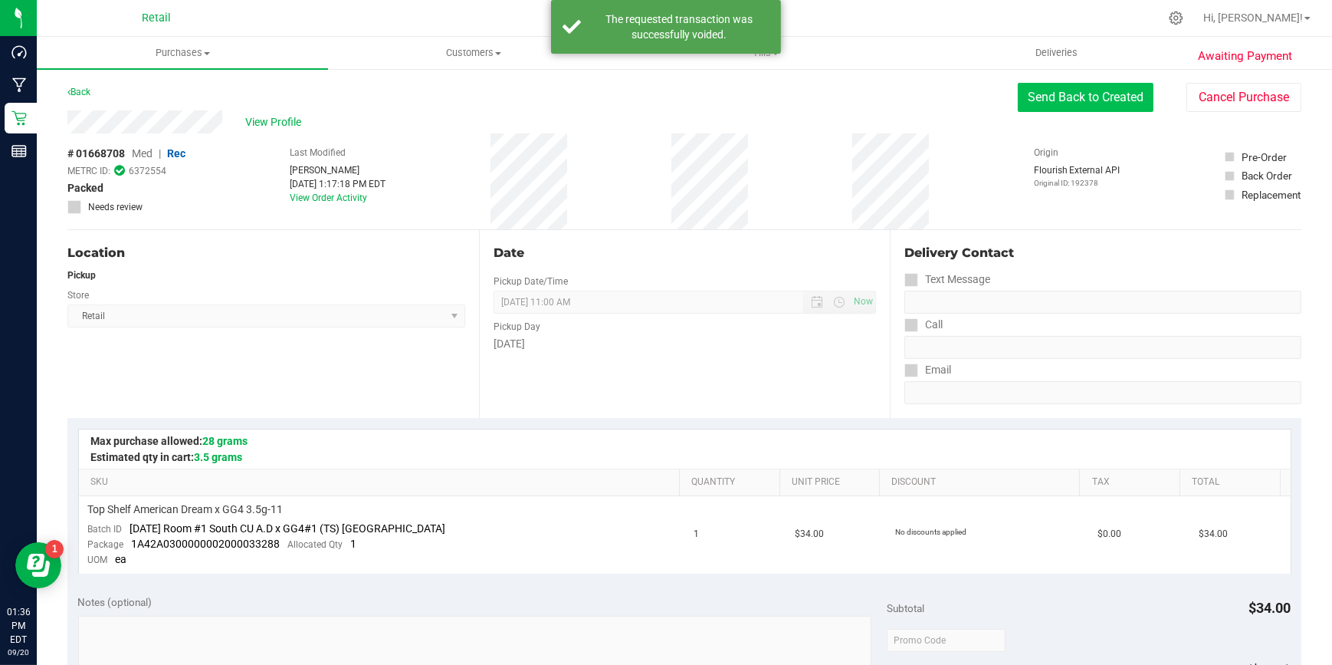
click at [1074, 102] on button "Send Back to Created" at bounding box center [1086, 97] width 136 height 29
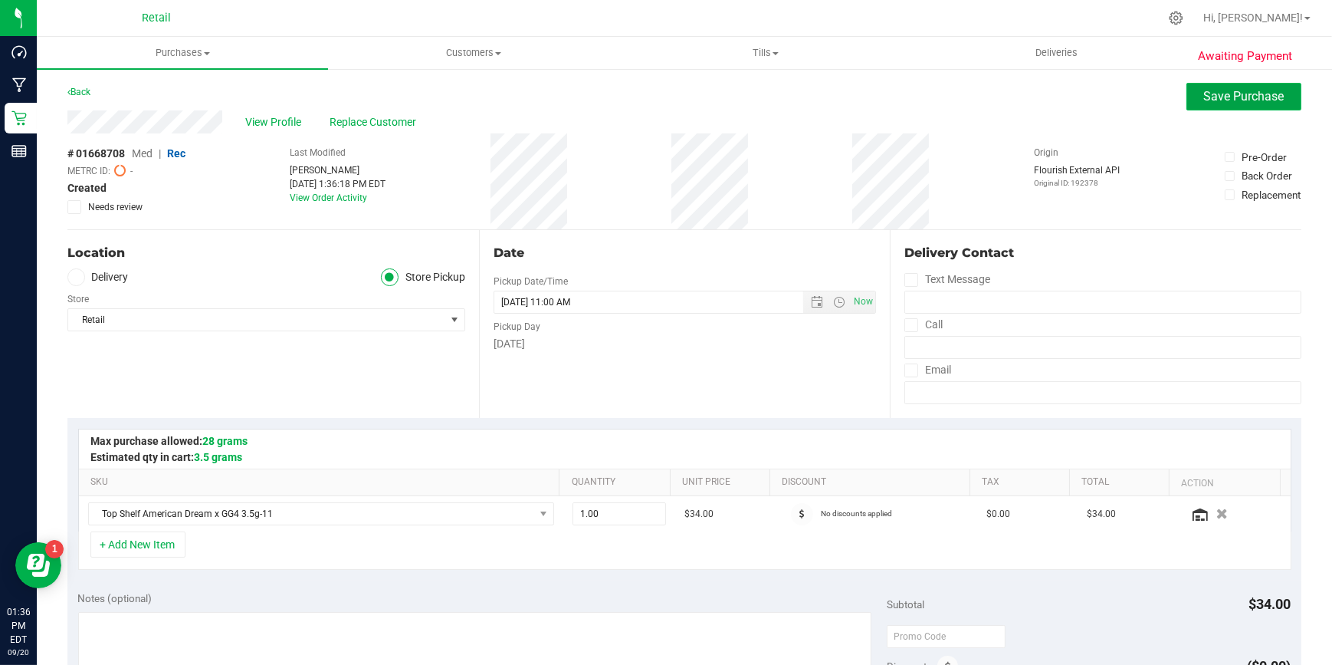
click at [1254, 107] on button "Save Purchase" at bounding box center [1244, 97] width 115 height 28
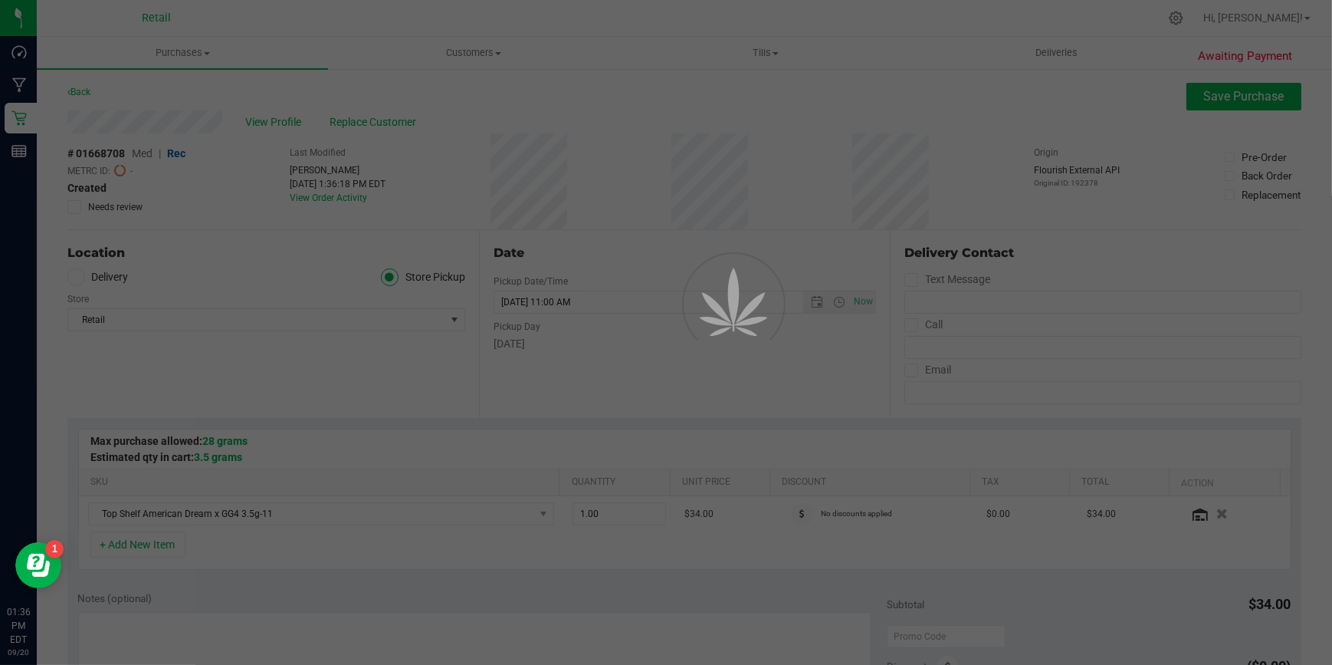
click at [1260, 15] on div at bounding box center [666, 332] width 1332 height 665
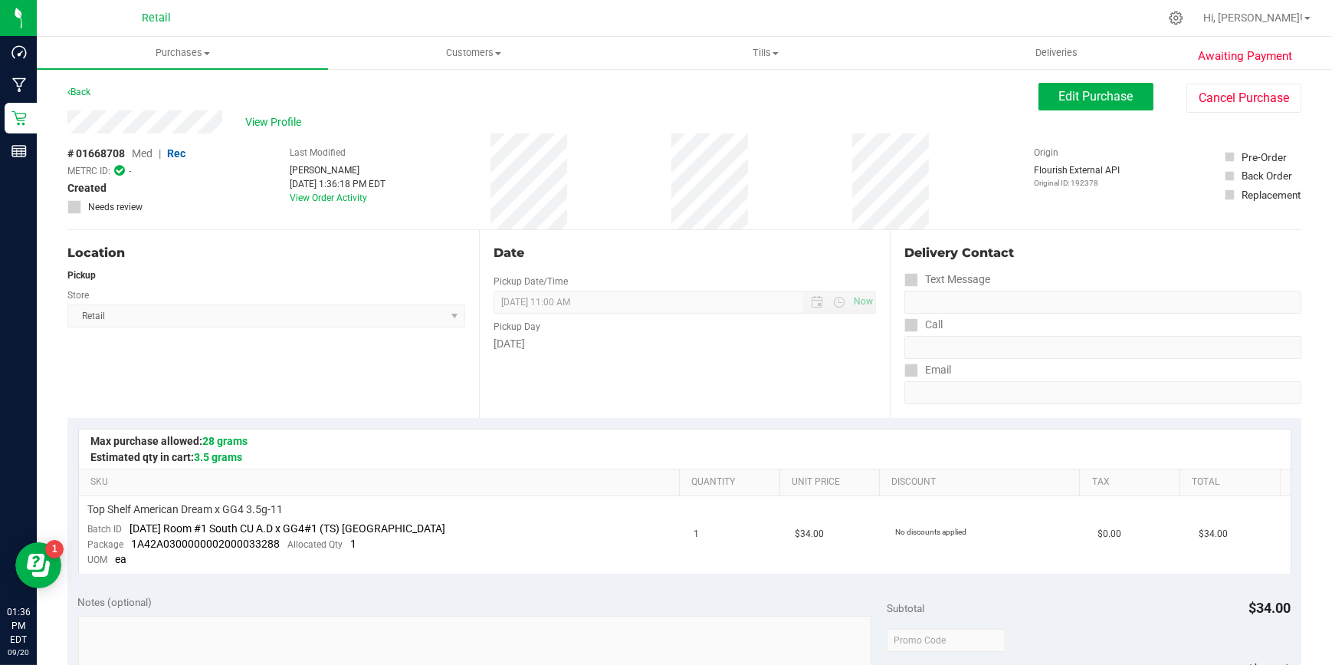
click at [1304, 7] on div "Hi, [PERSON_NAME]!" at bounding box center [1257, 18] width 120 height 27
click at [1296, 20] on span "Hi, [PERSON_NAME]!" at bounding box center [1254, 17] width 100 height 12
click at [1310, 19] on span at bounding box center [1308, 18] width 6 height 3
click at [1279, 23] on span "Hi, [PERSON_NAME]!" at bounding box center [1254, 17] width 100 height 12
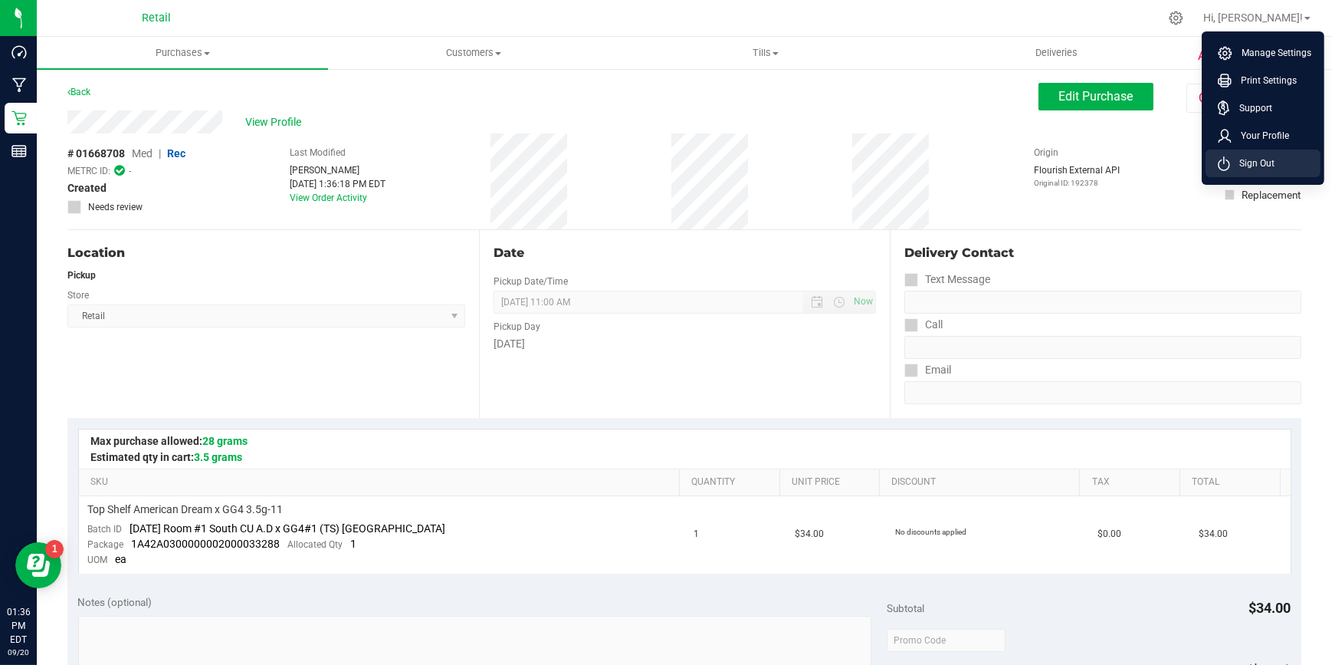
click at [1260, 162] on span "Sign Out" at bounding box center [1252, 163] width 44 height 15
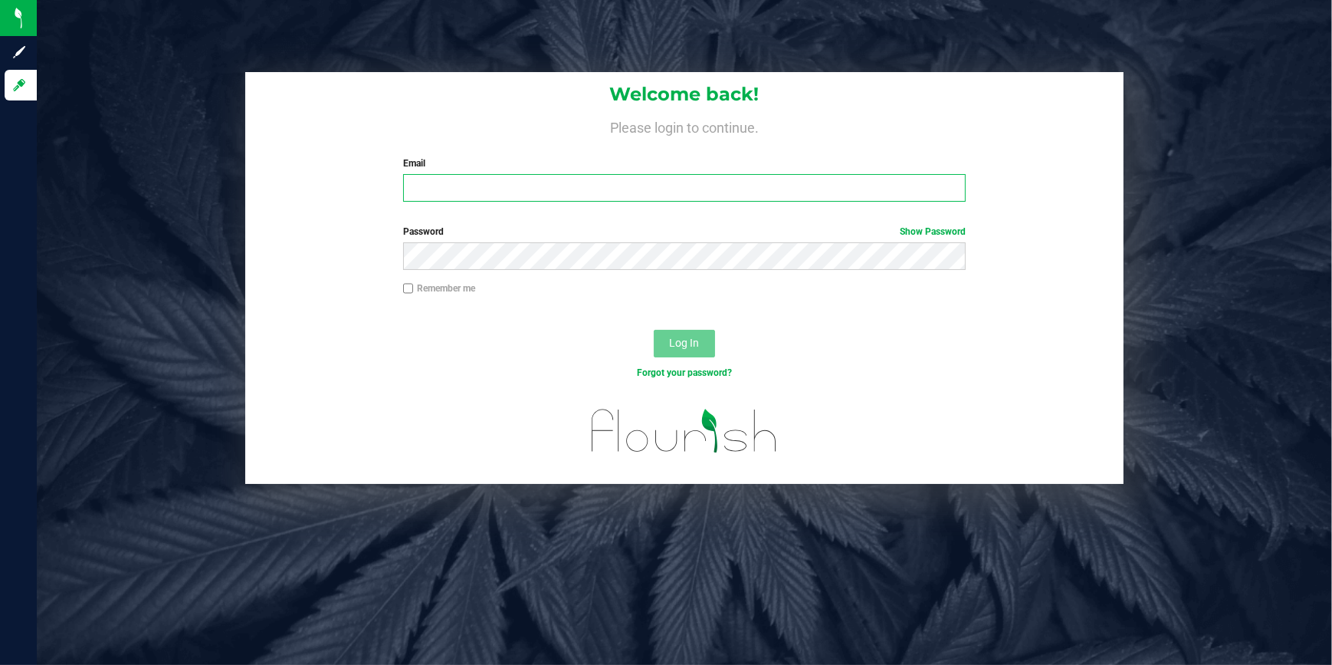
type input "[EMAIL_ADDRESS][DOMAIN_NAME]"
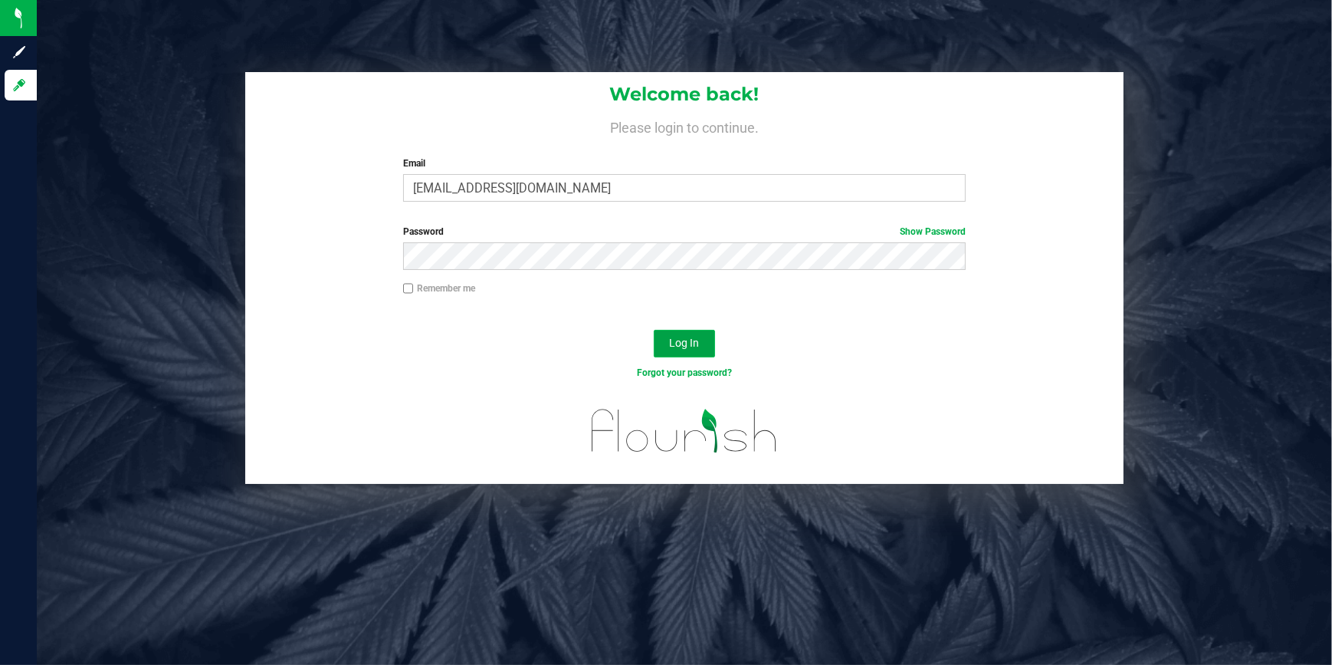
click at [703, 338] on button "Log In" at bounding box center [684, 344] width 61 height 28
